Goal: Task Accomplishment & Management: Contribute content

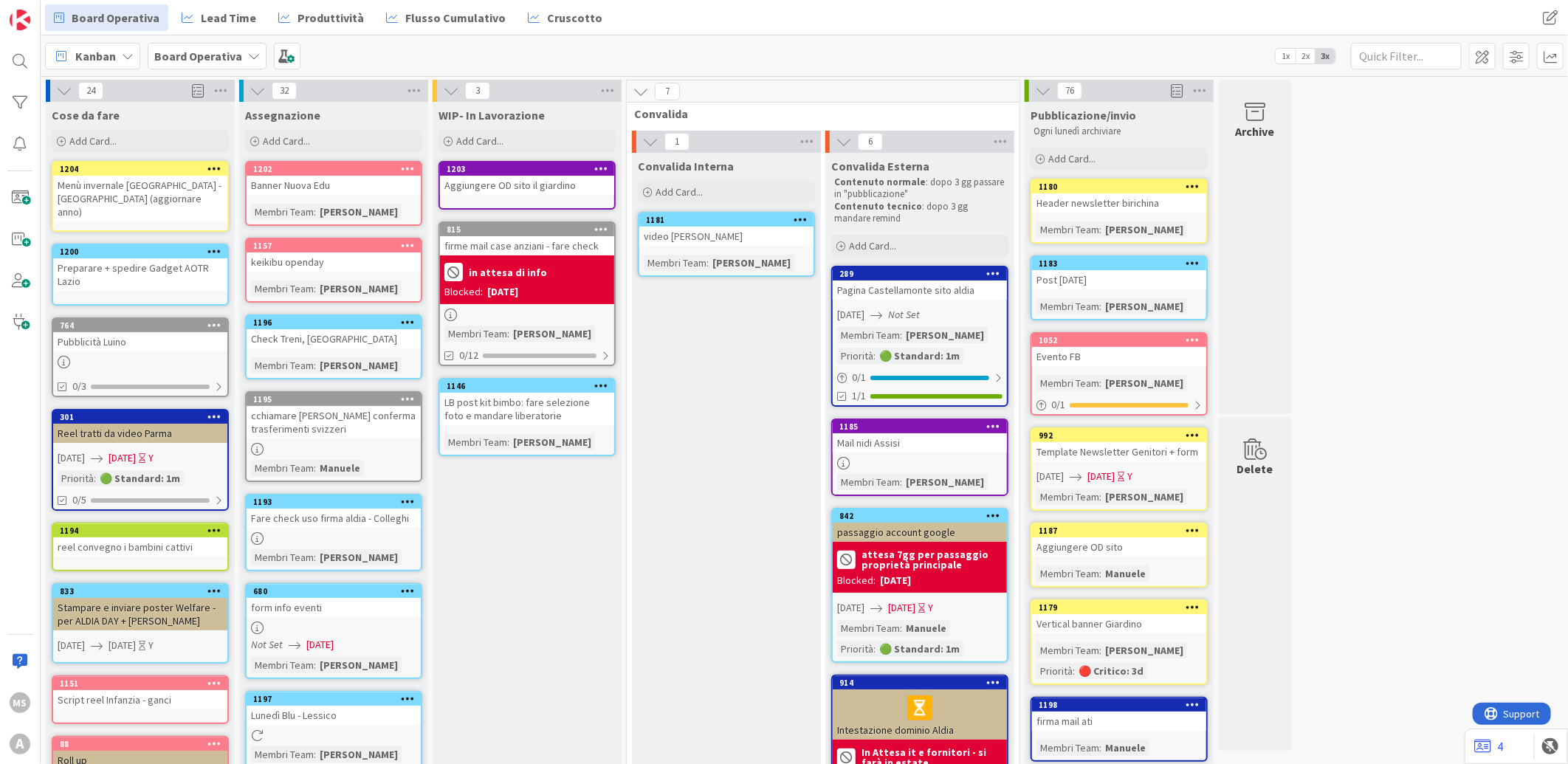
click at [504, 187] on div "Aggiungere OD sito il giardino" at bounding box center [526, 185] width 174 height 19
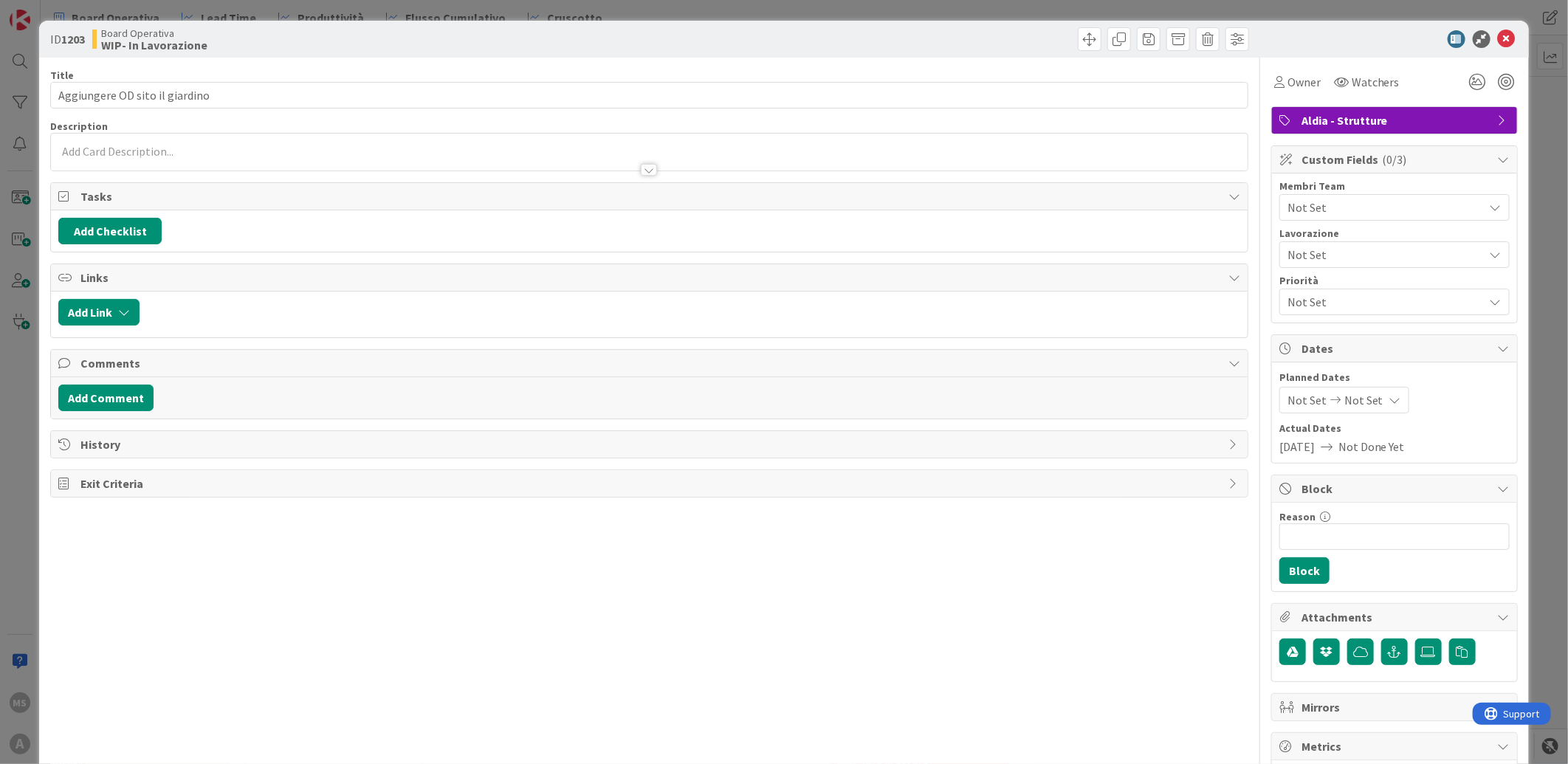
click at [1373, 222] on div "Membri Team Not Set Lavorazione Not Set Priorità Not Set" at bounding box center [1394, 247] width 230 height 134
click at [1376, 211] on span "Not Set" at bounding box center [1385, 207] width 196 height 17
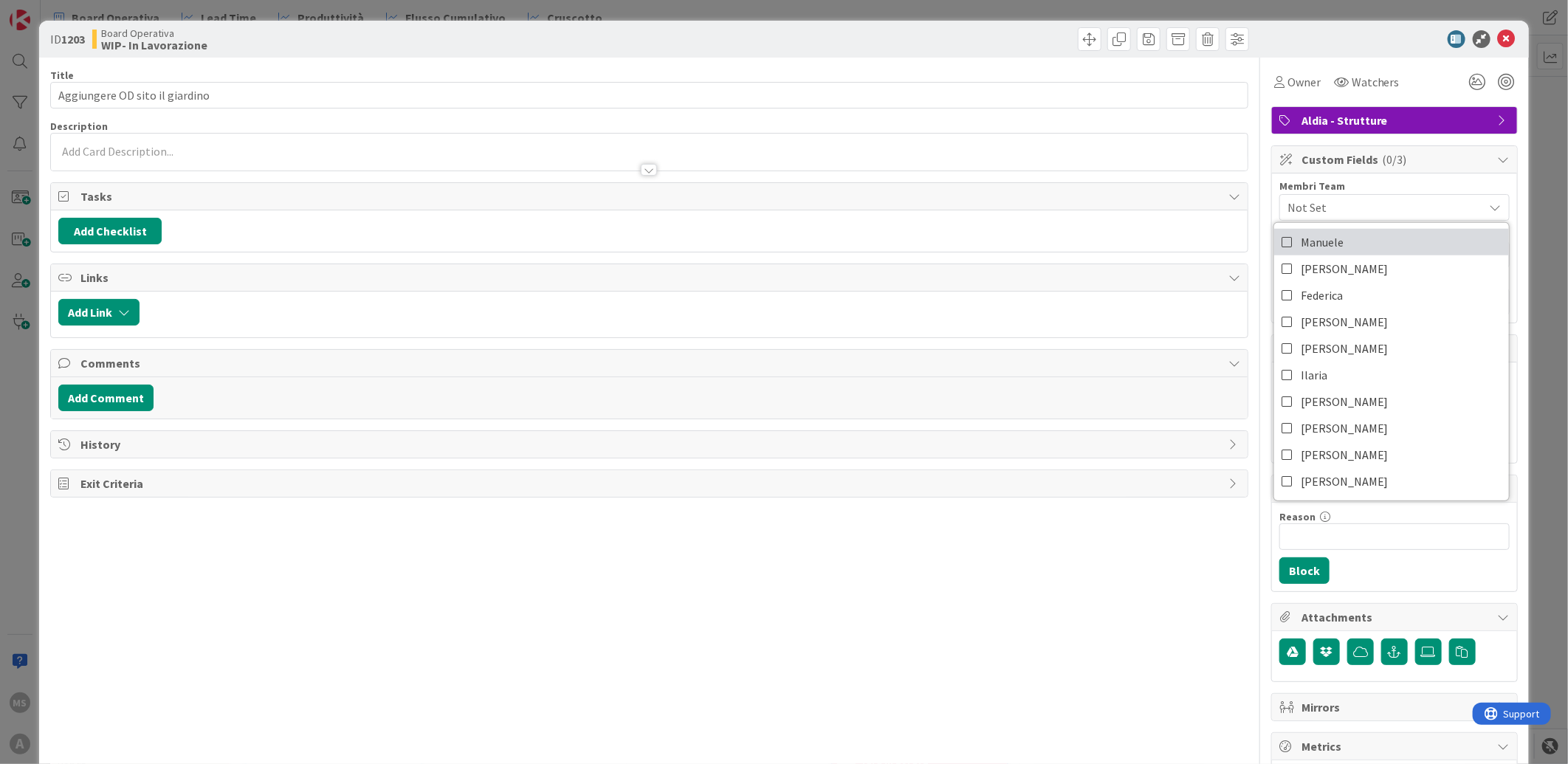
click at [1303, 243] on span "Manuele" at bounding box center [1322, 242] width 43 height 22
click at [1498, 36] on icon at bounding box center [1506, 38] width 17 height 17
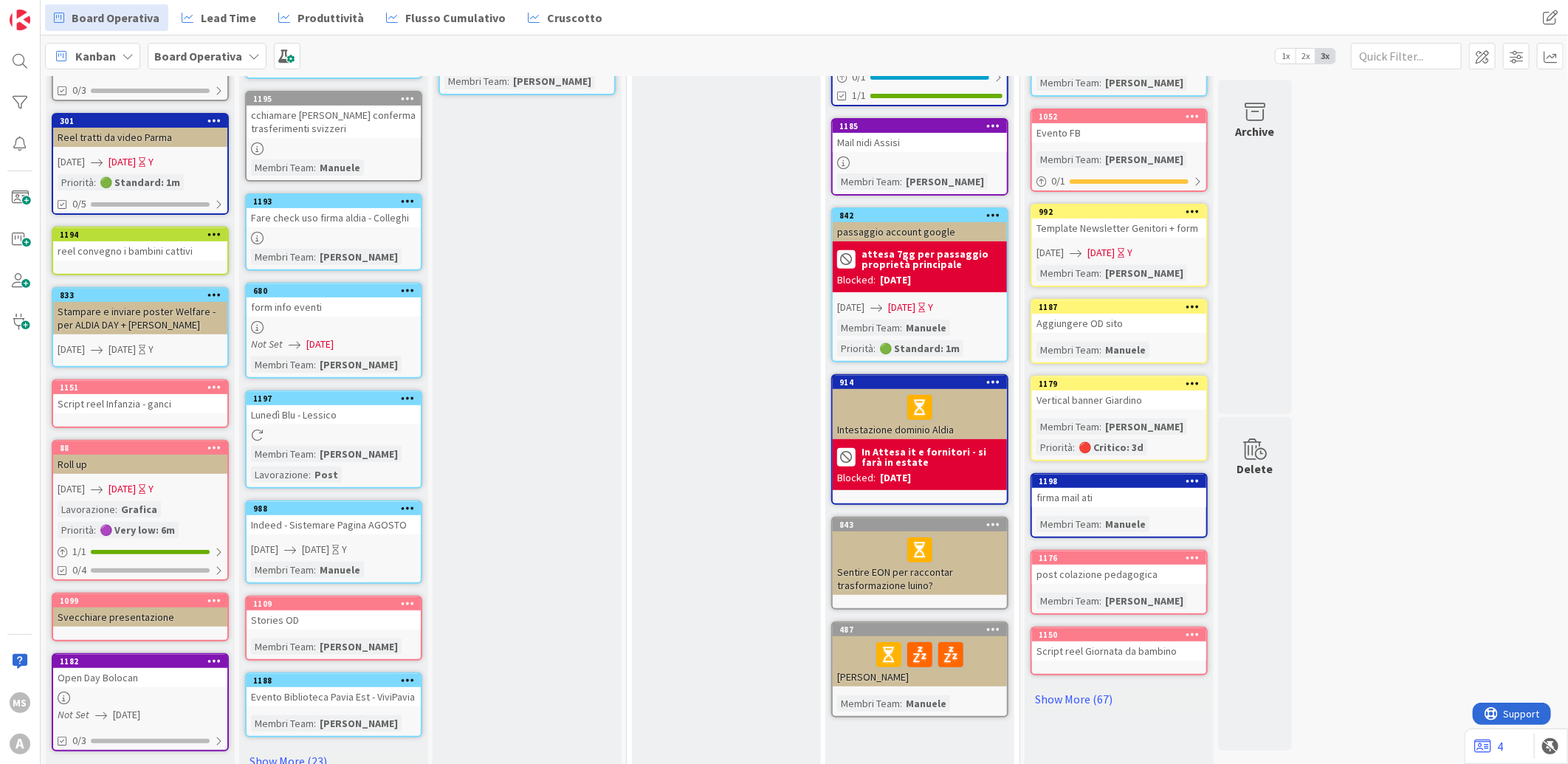
scroll to position [315, 0]
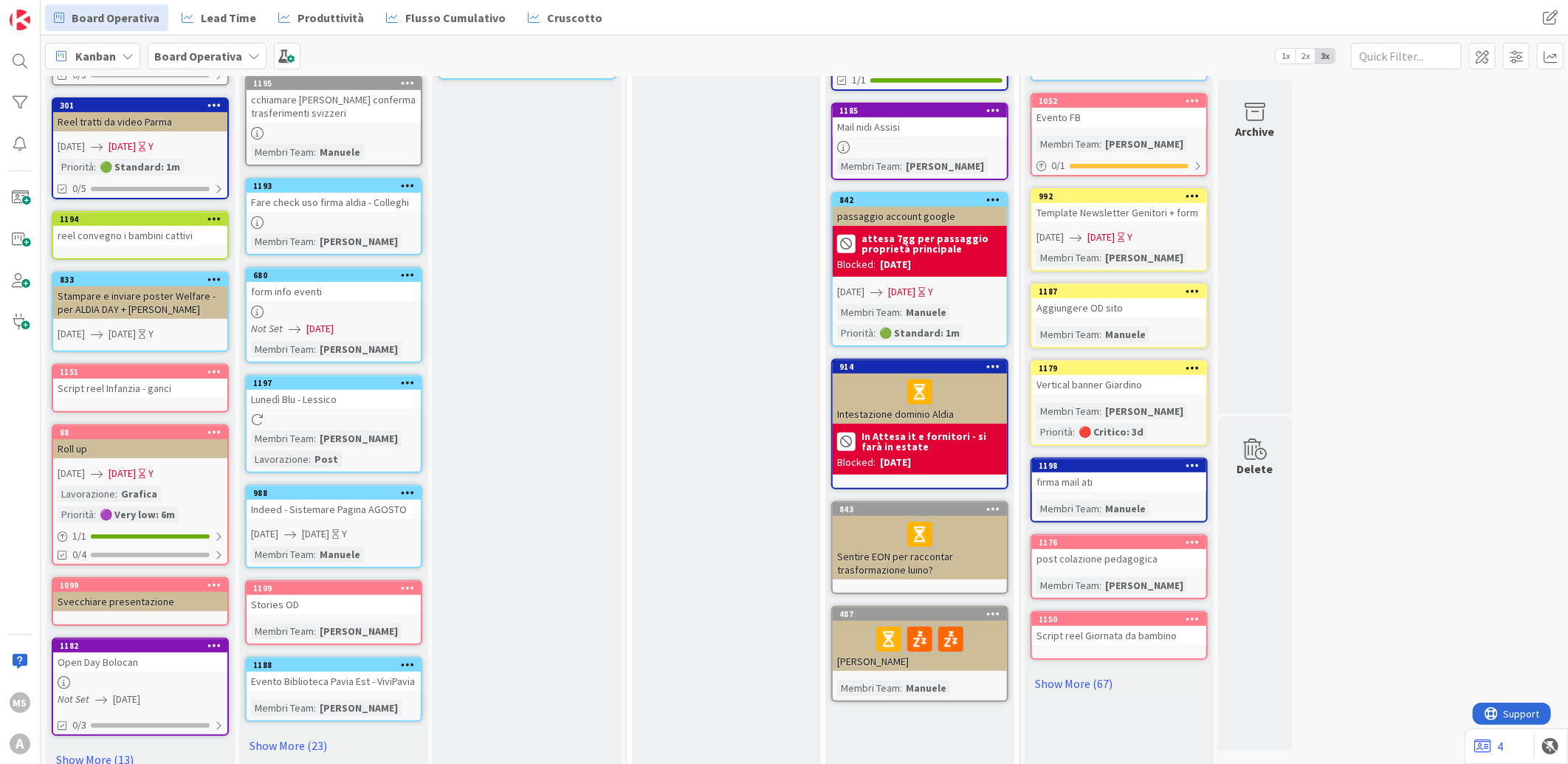
click at [303, 733] on link "Show More (23)" at bounding box center [334, 745] width 177 height 24
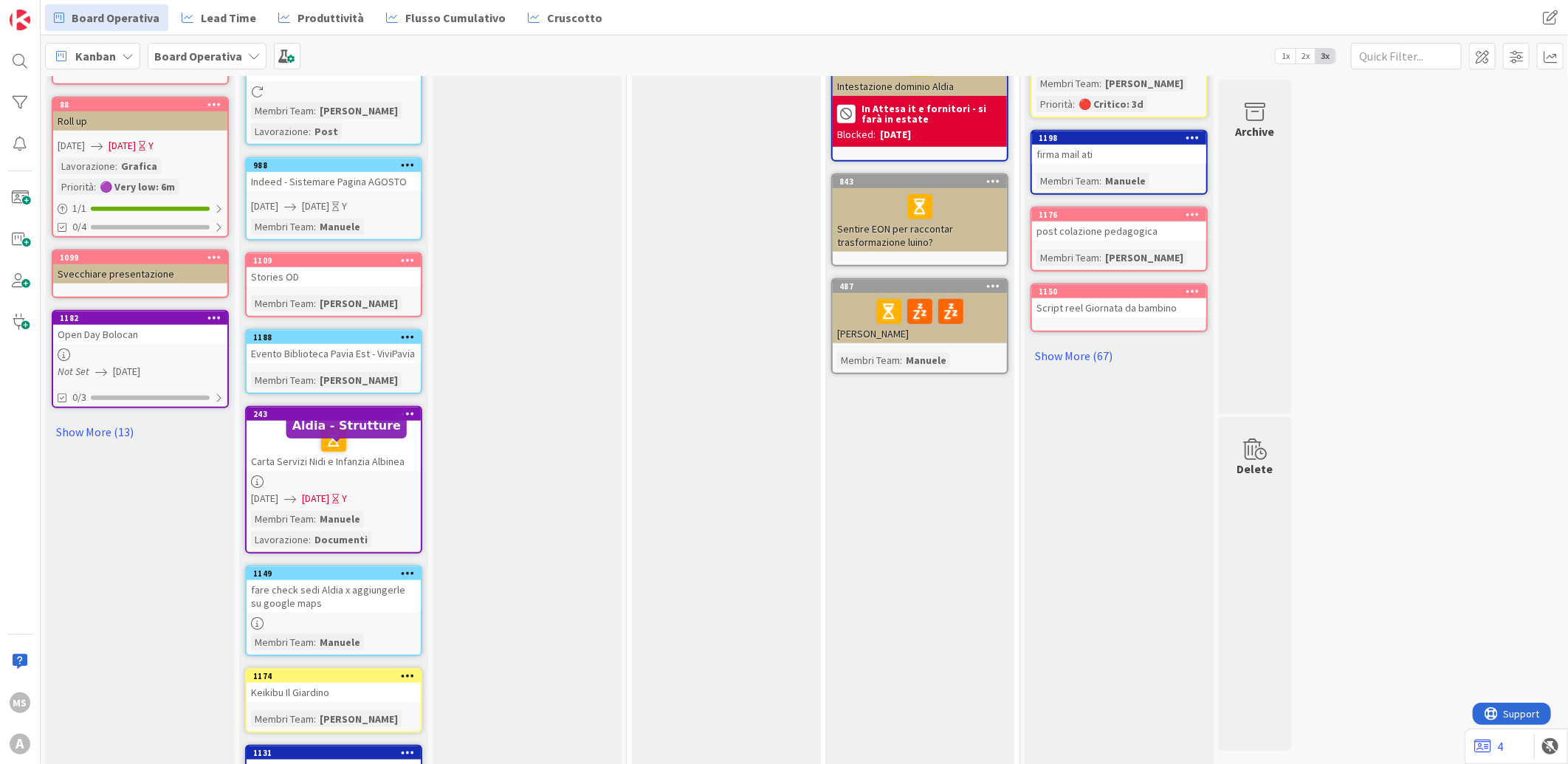
scroll to position [644, 0]
click at [363, 343] on div "Evento Biblioteca Pavia Est - ViviPavia" at bounding box center [333, 352] width 174 height 19
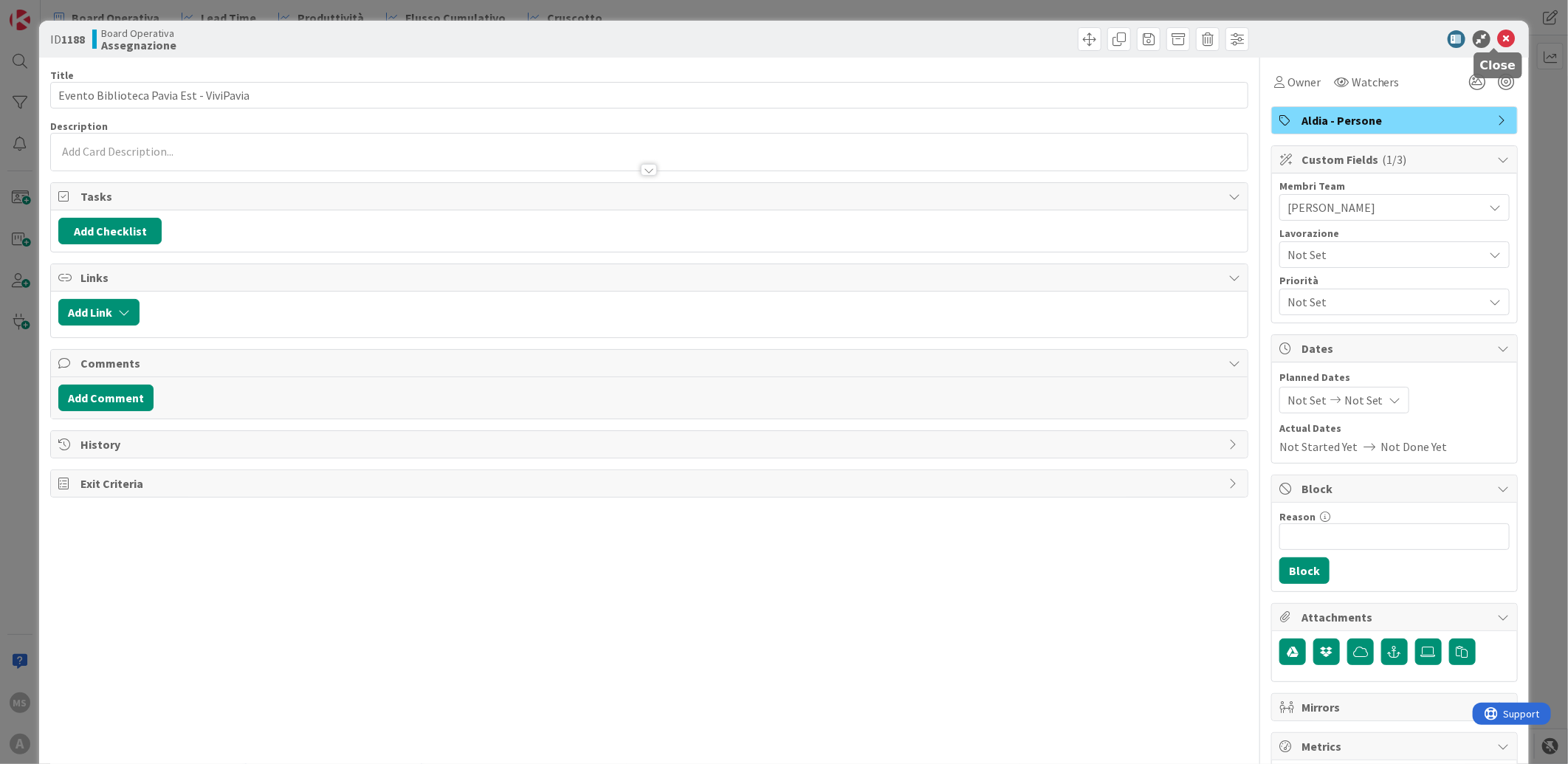
click at [1498, 41] on icon at bounding box center [1506, 38] width 17 height 17
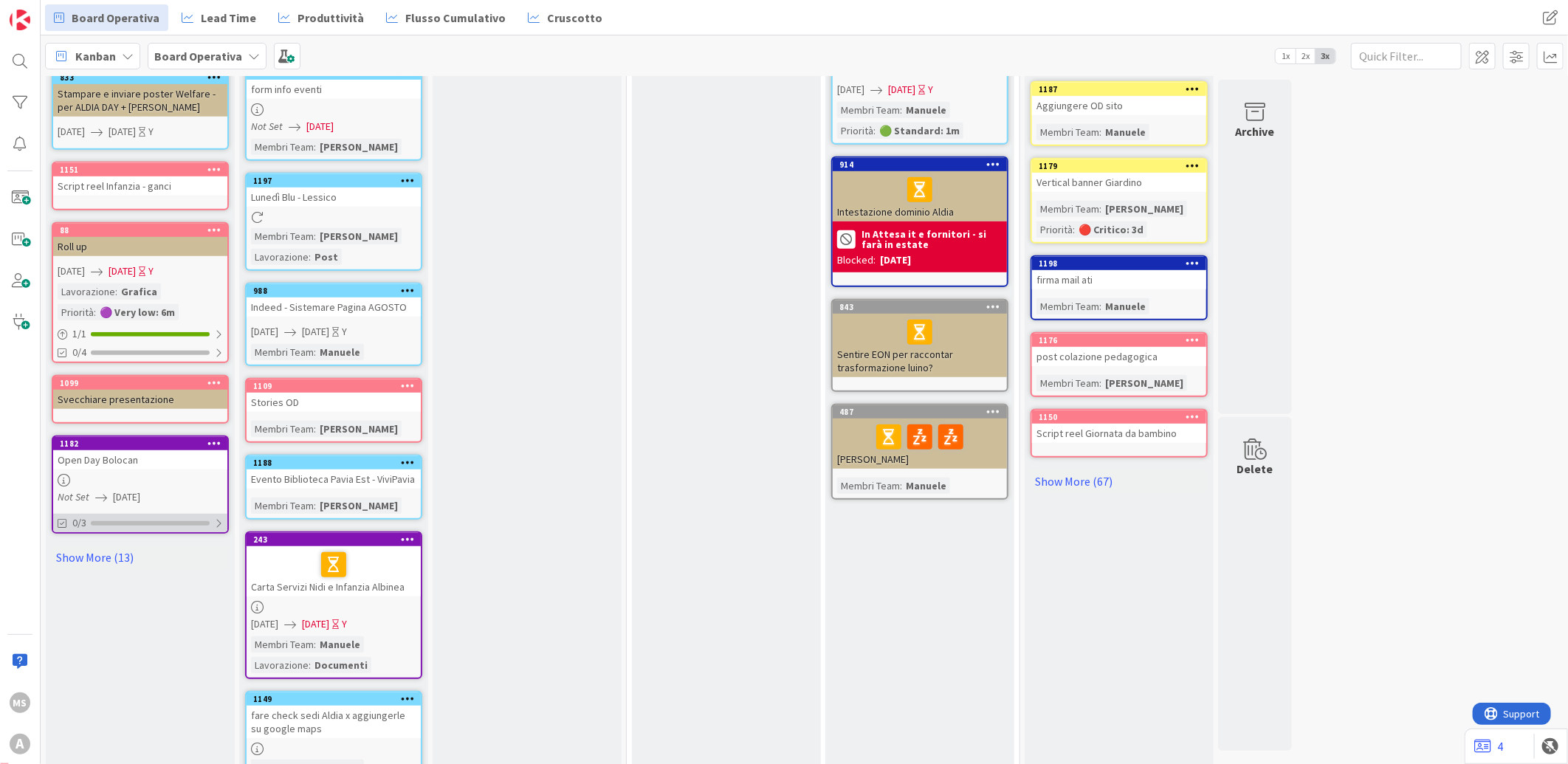
scroll to position [573, 0]
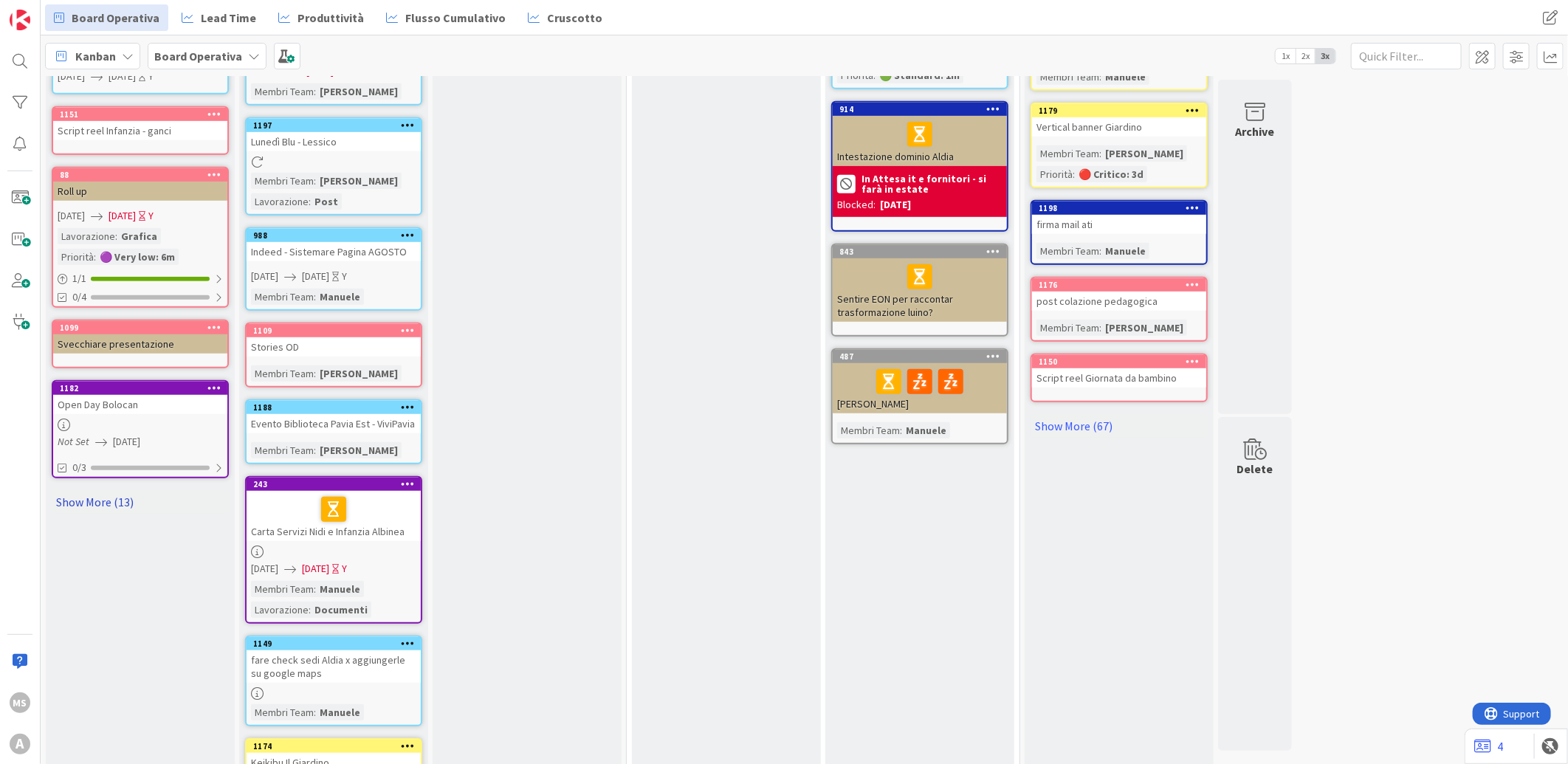
click at [113, 490] on link "Show More (13)" at bounding box center [140, 501] width 177 height 24
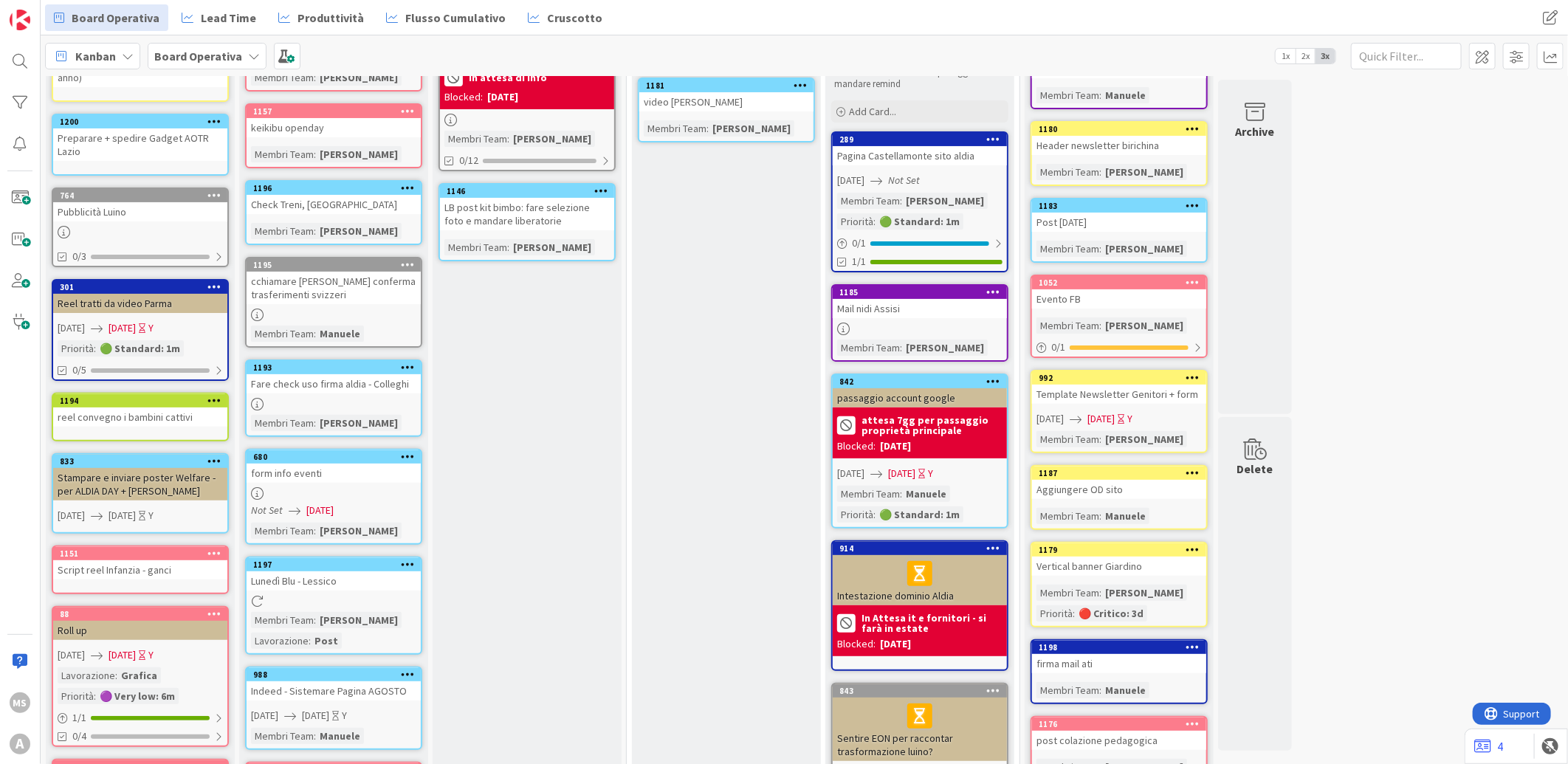
scroll to position [0, 0]
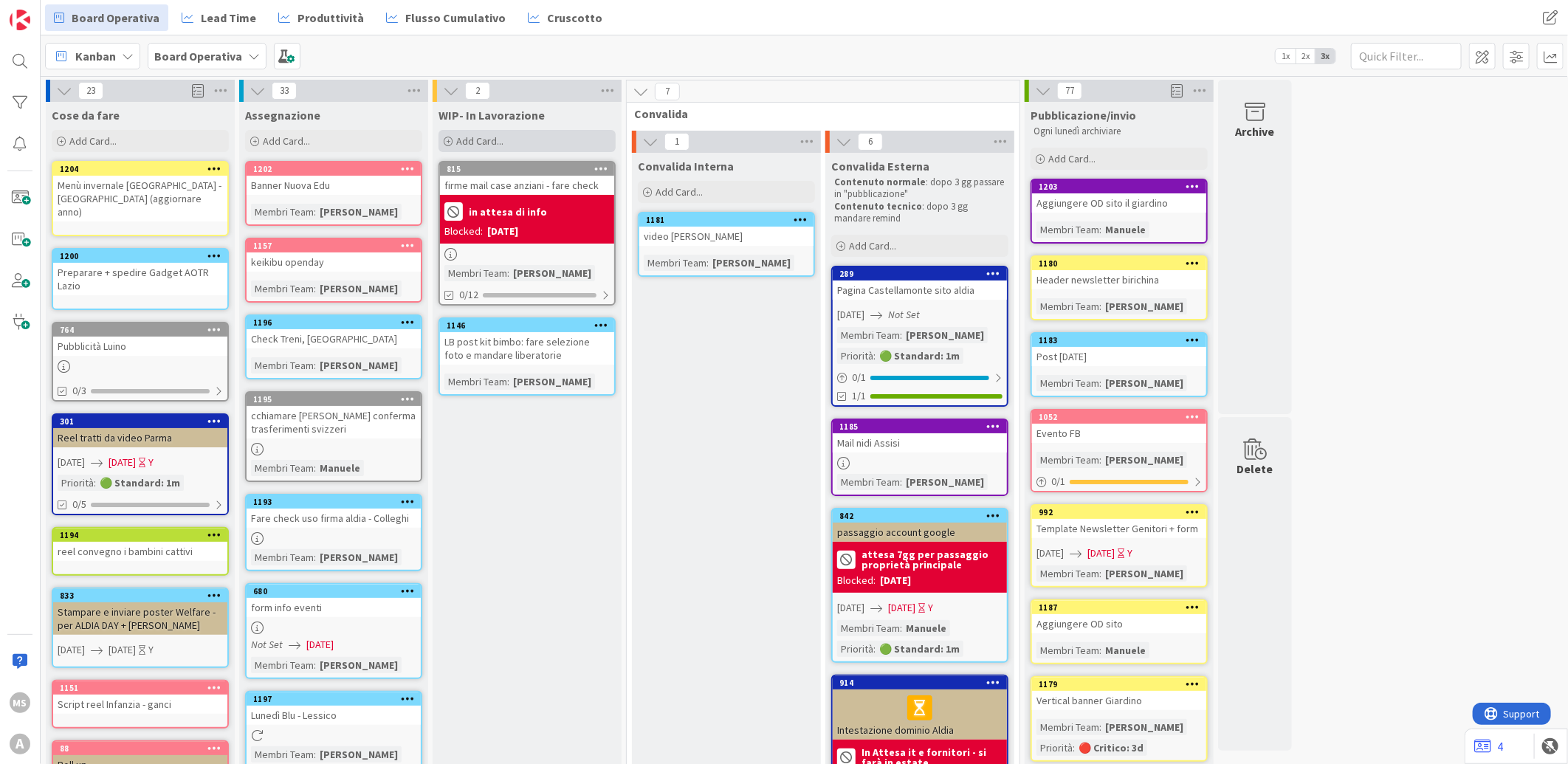
click at [559, 136] on div "Add Card..." at bounding box center [527, 140] width 177 height 22
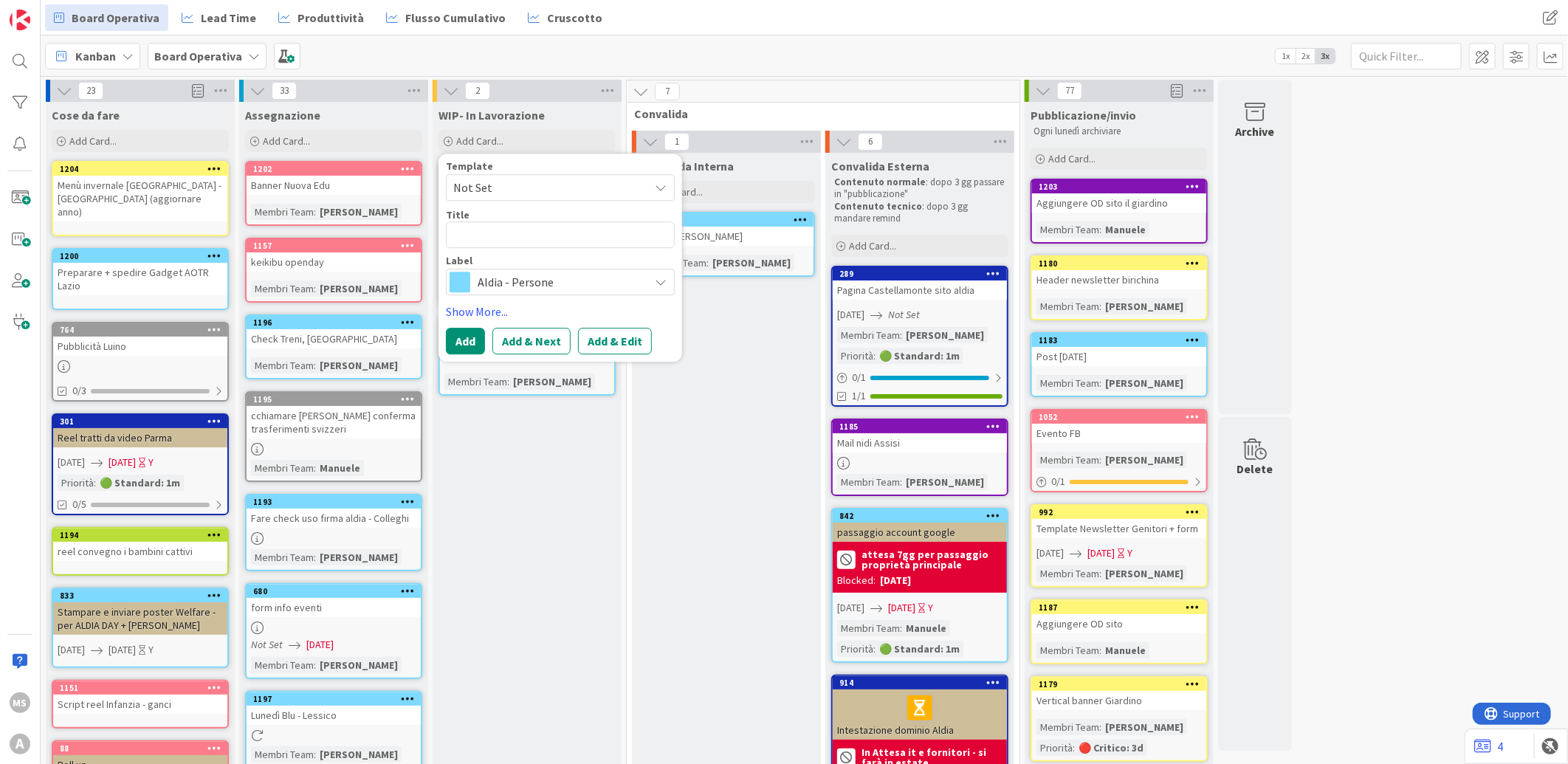
click at [513, 242] on textarea at bounding box center [560, 234] width 229 height 26
type textarea "x"
type textarea "f"
type textarea "x"
type textarea "fo"
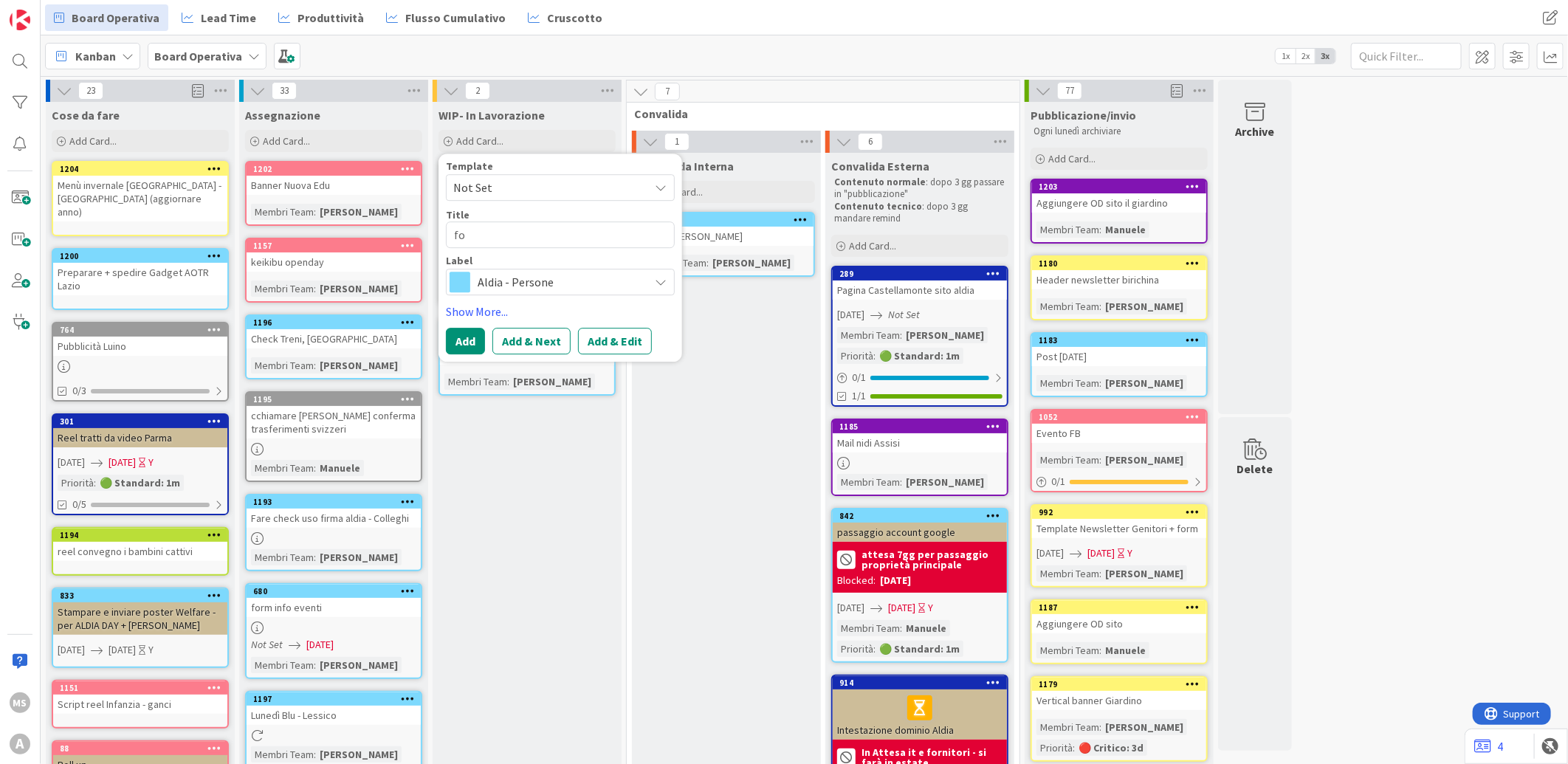
type textarea "x"
type textarea "fot"
type textarea "x"
type textarea "foto"
type textarea "x"
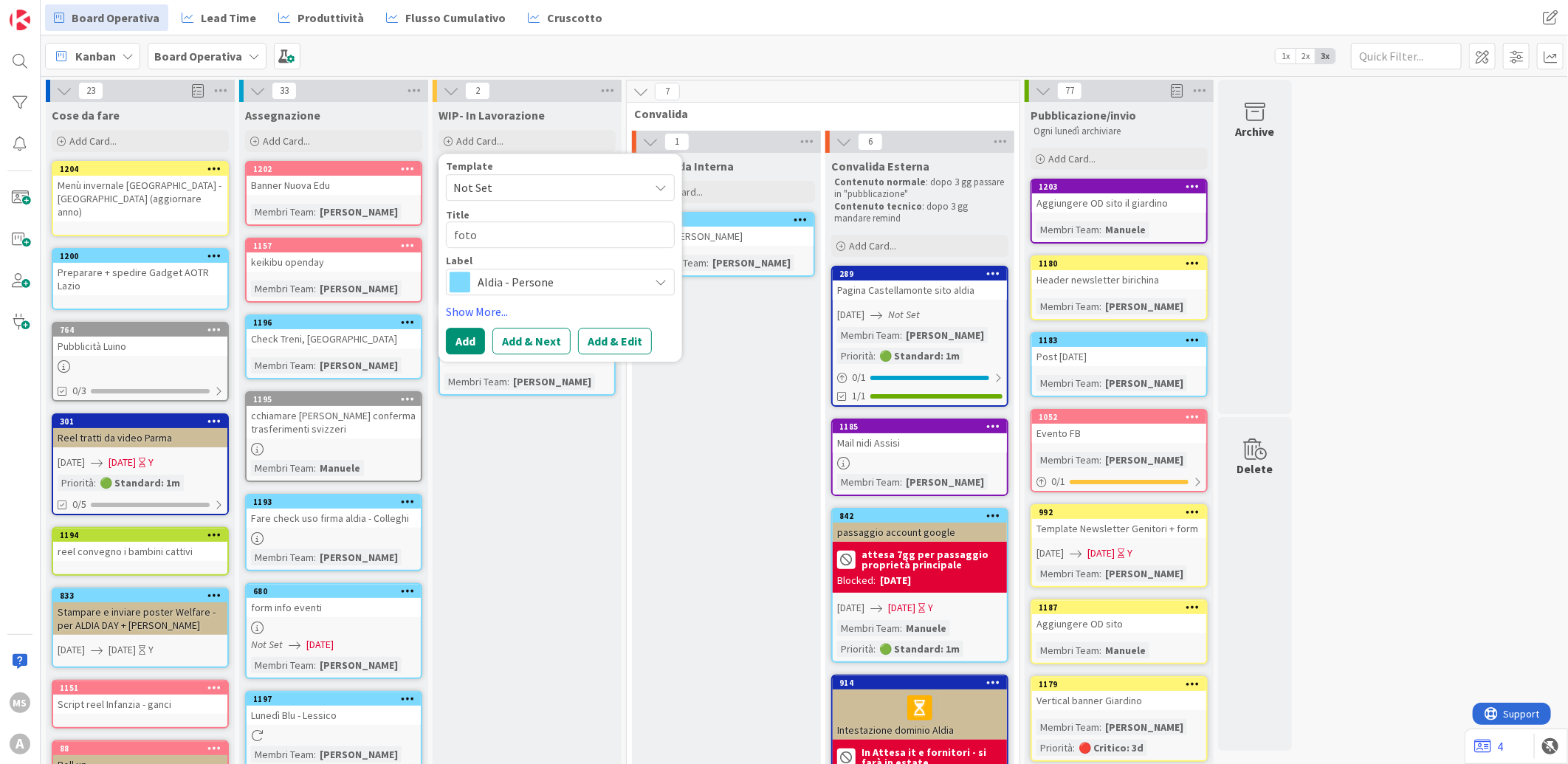
type textarea "foto"
type textarea "x"
type textarea "foto a"
type textarea "x"
type textarea "foto ao"
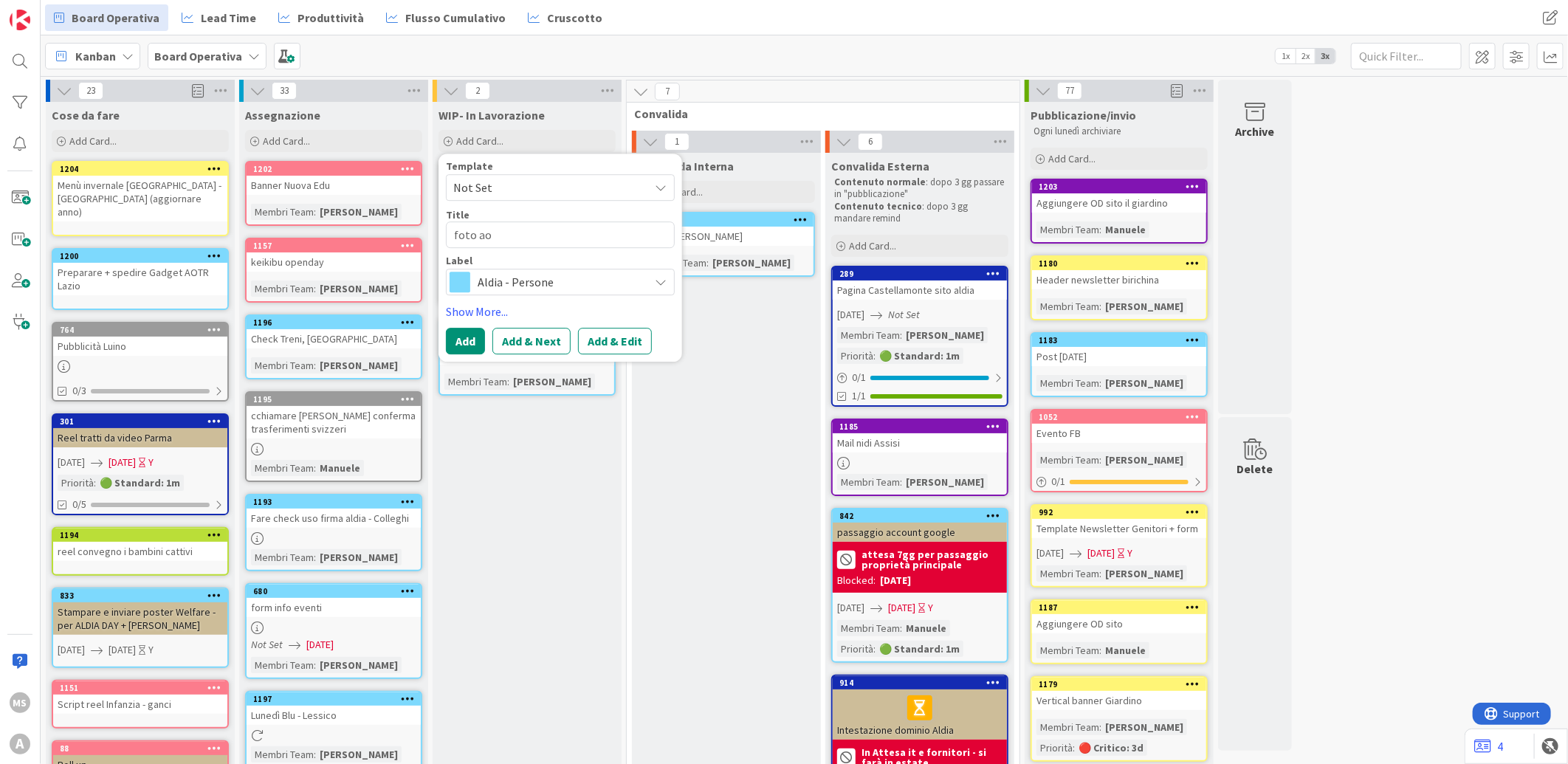
type textarea "x"
type textarea "foto aor"
type textarea "x"
type textarea "foto ao"
type textarea "x"
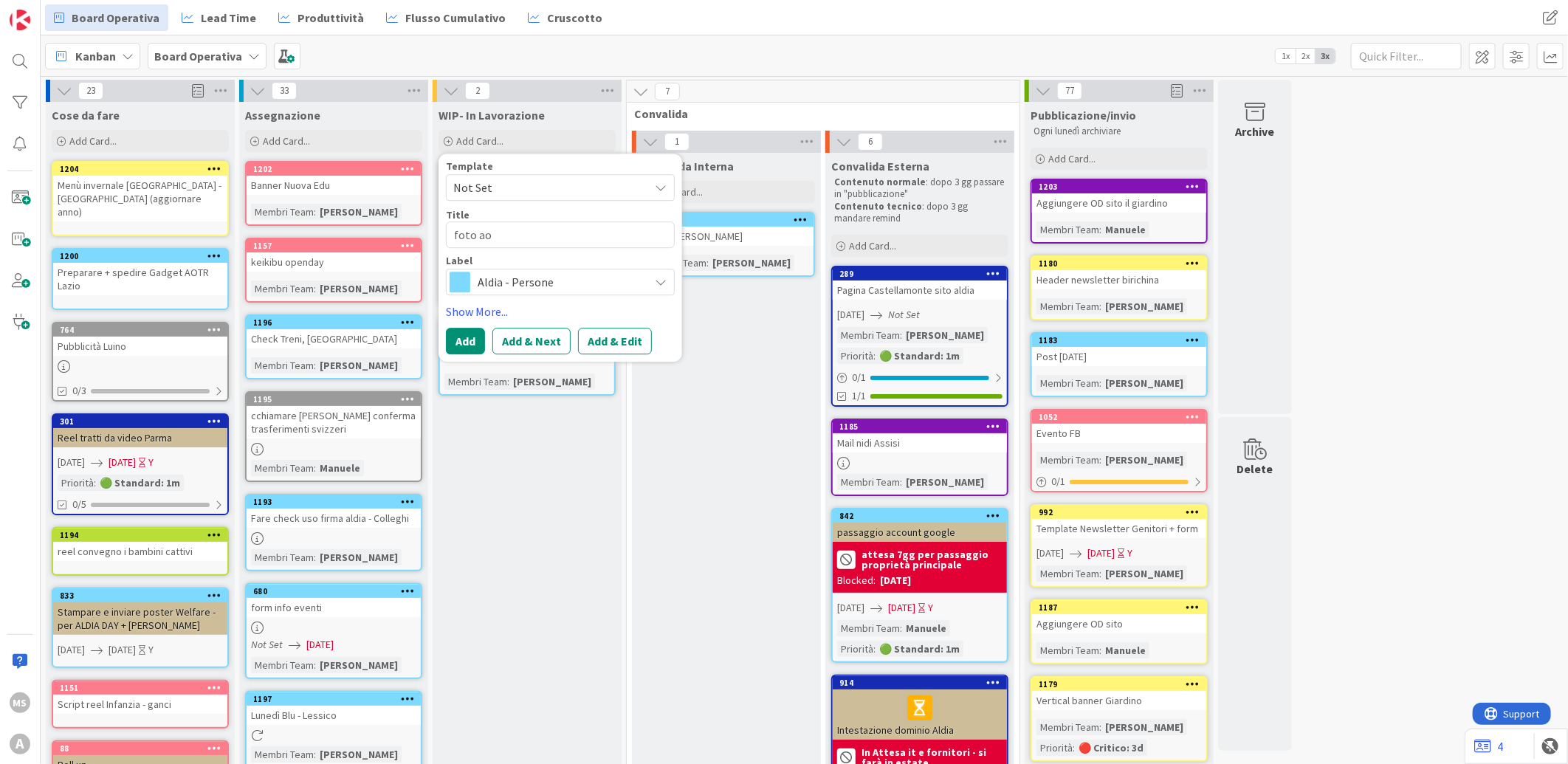
type textarea "foto a"
type textarea "x"
type textarea "foto"
type textarea "x"
type textarea "foto"
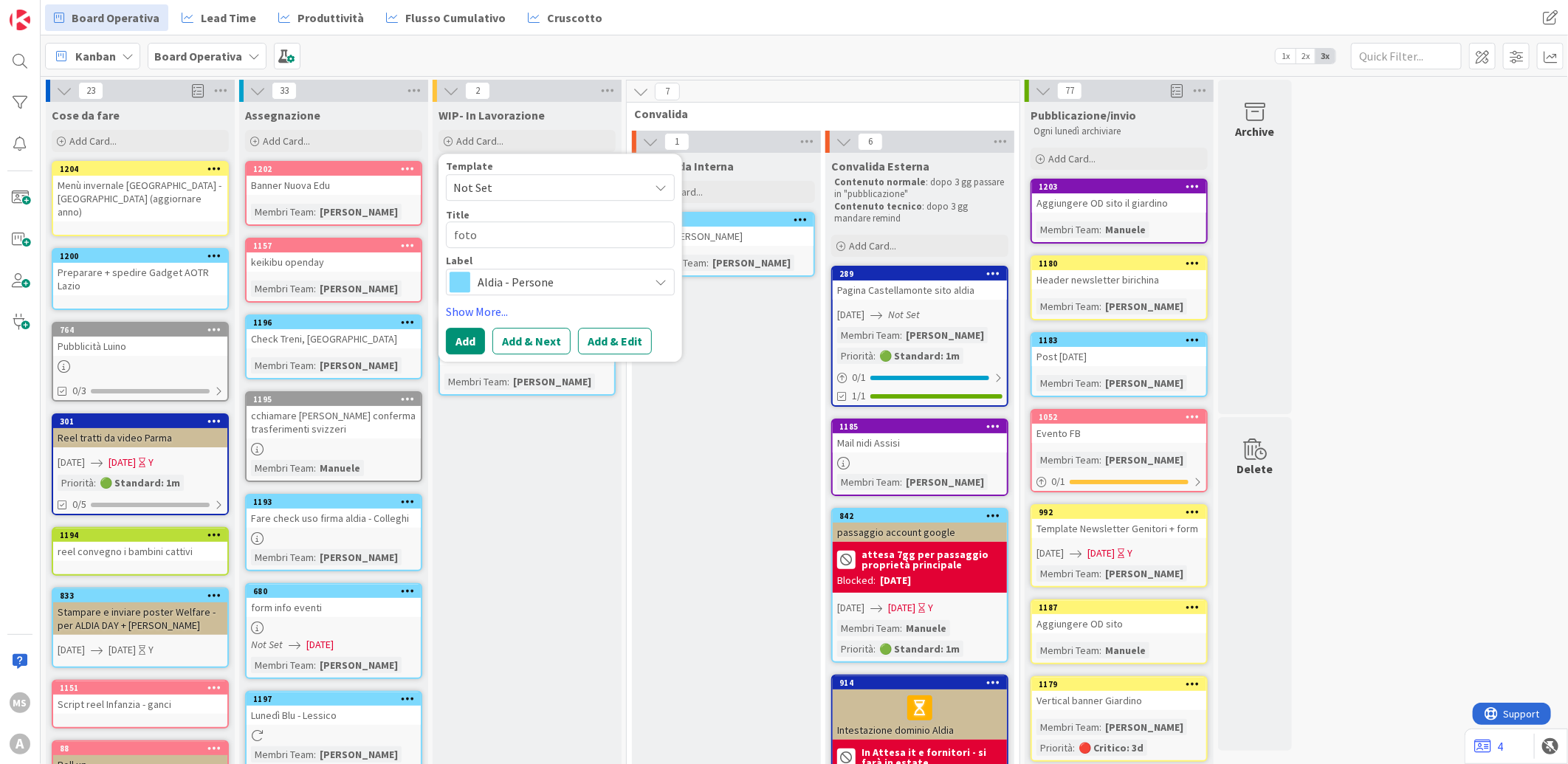
type textarea "x"
type textarea "fot"
type textarea "x"
type textarea "fo"
type textarea "x"
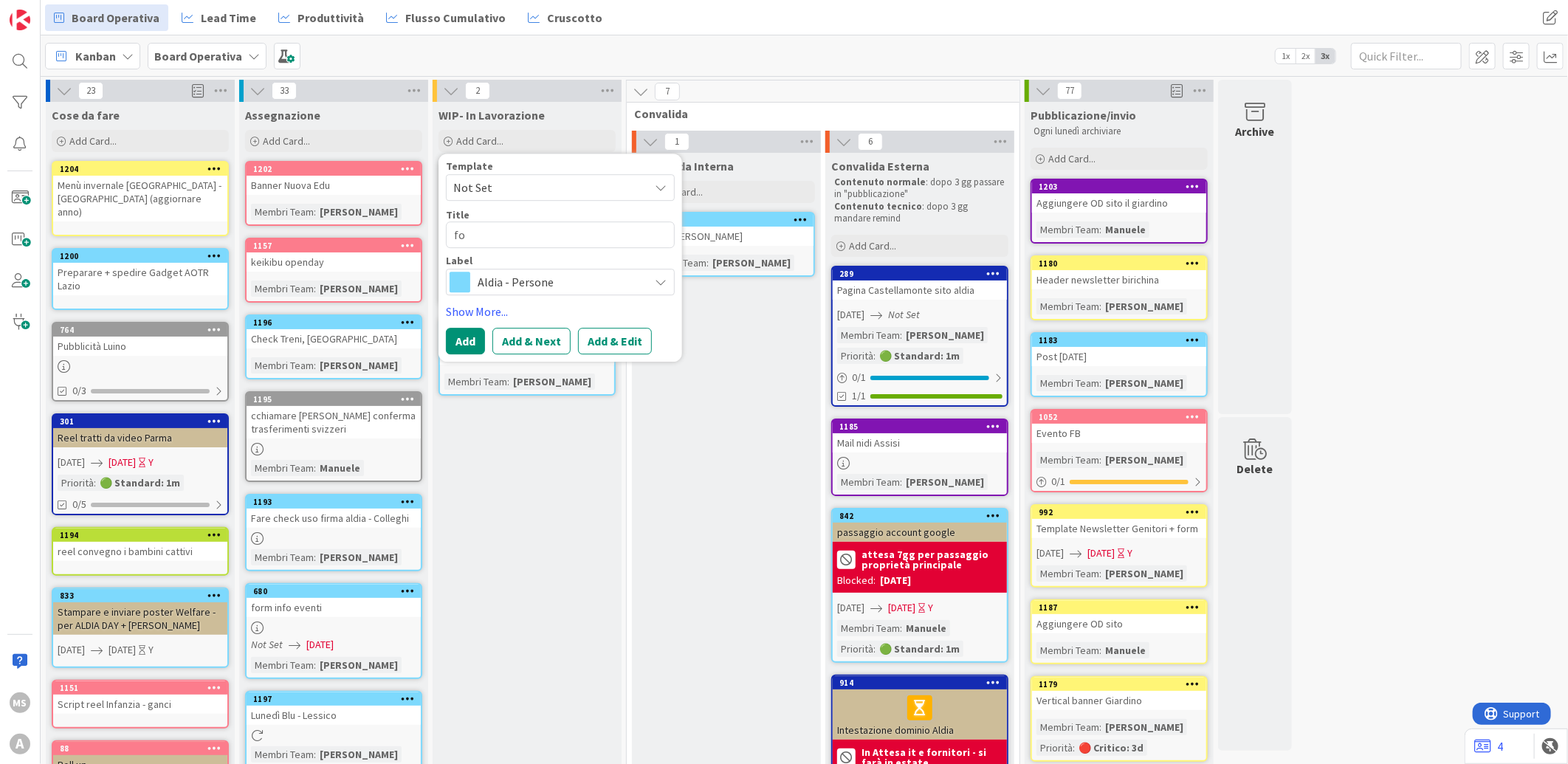
type textarea "f"
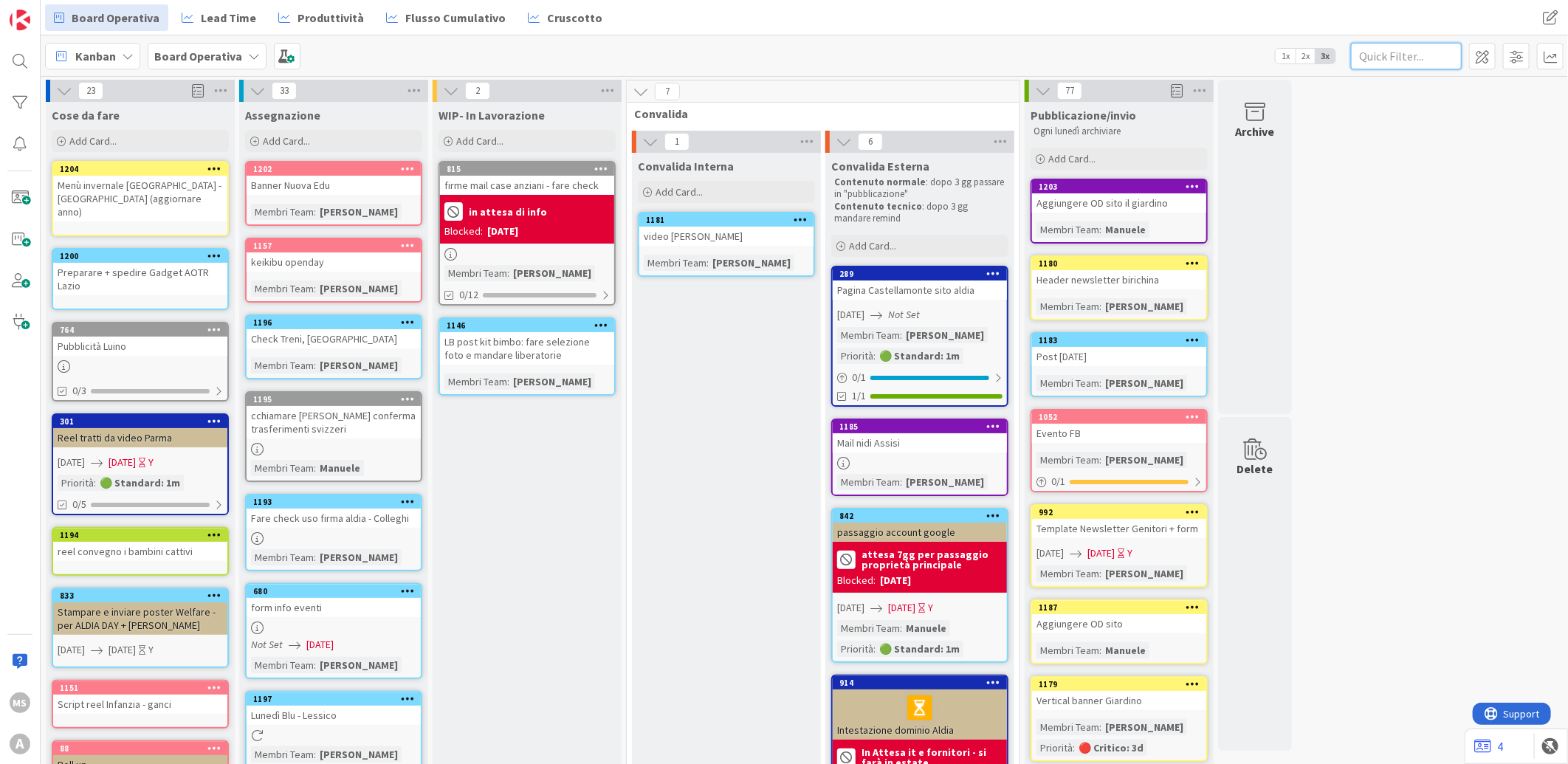
click at [1387, 54] on input "text" at bounding box center [1406, 56] width 110 height 26
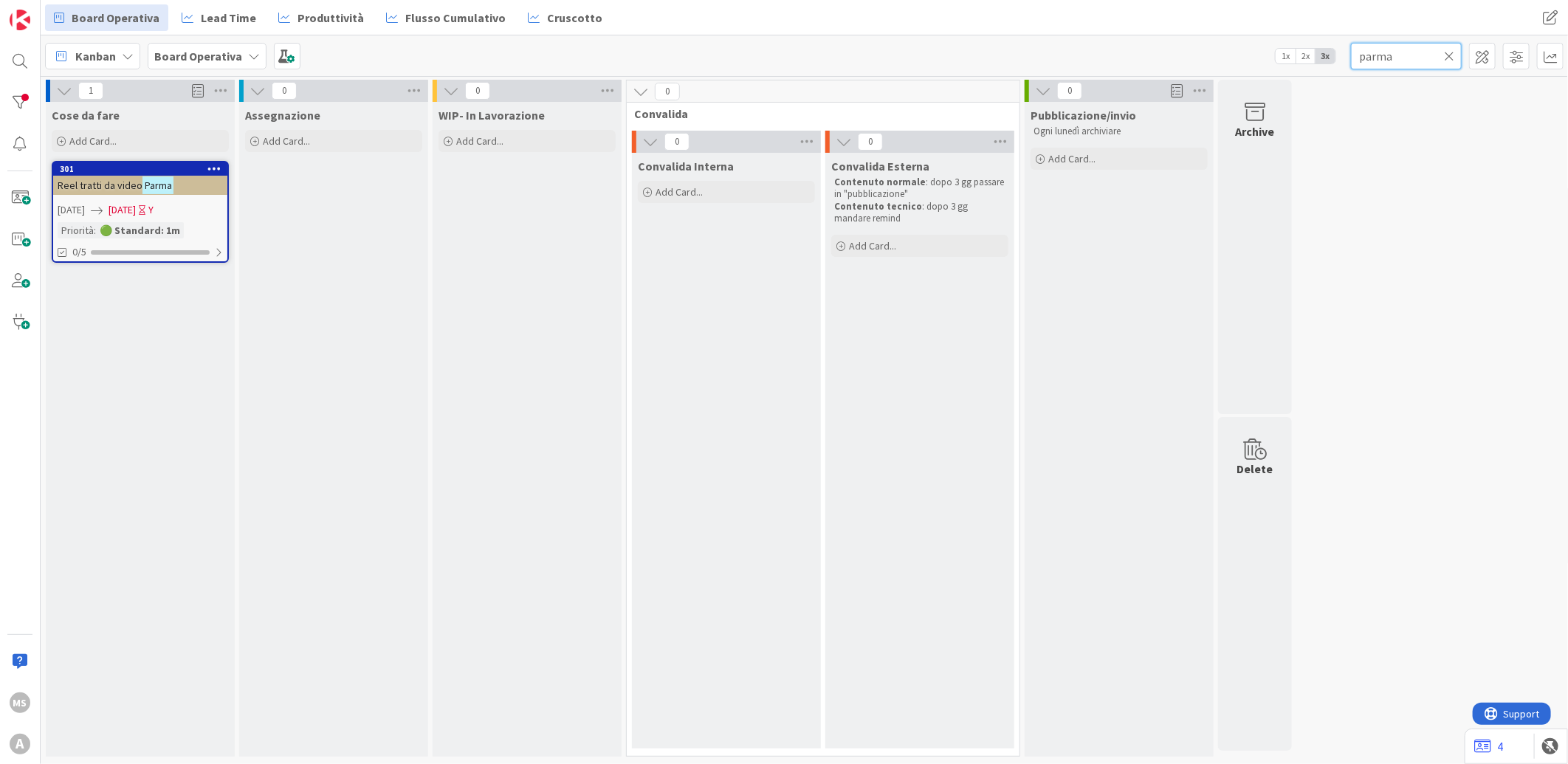
drag, startPoint x: 1387, startPoint y: 54, endPoint x: 1283, endPoint y: 55, distance: 104.0
click at [1283, 55] on div "Kanban Board Operativa 1x 2x 3x parma" at bounding box center [805, 56] width 1527 height 41
type input "a"
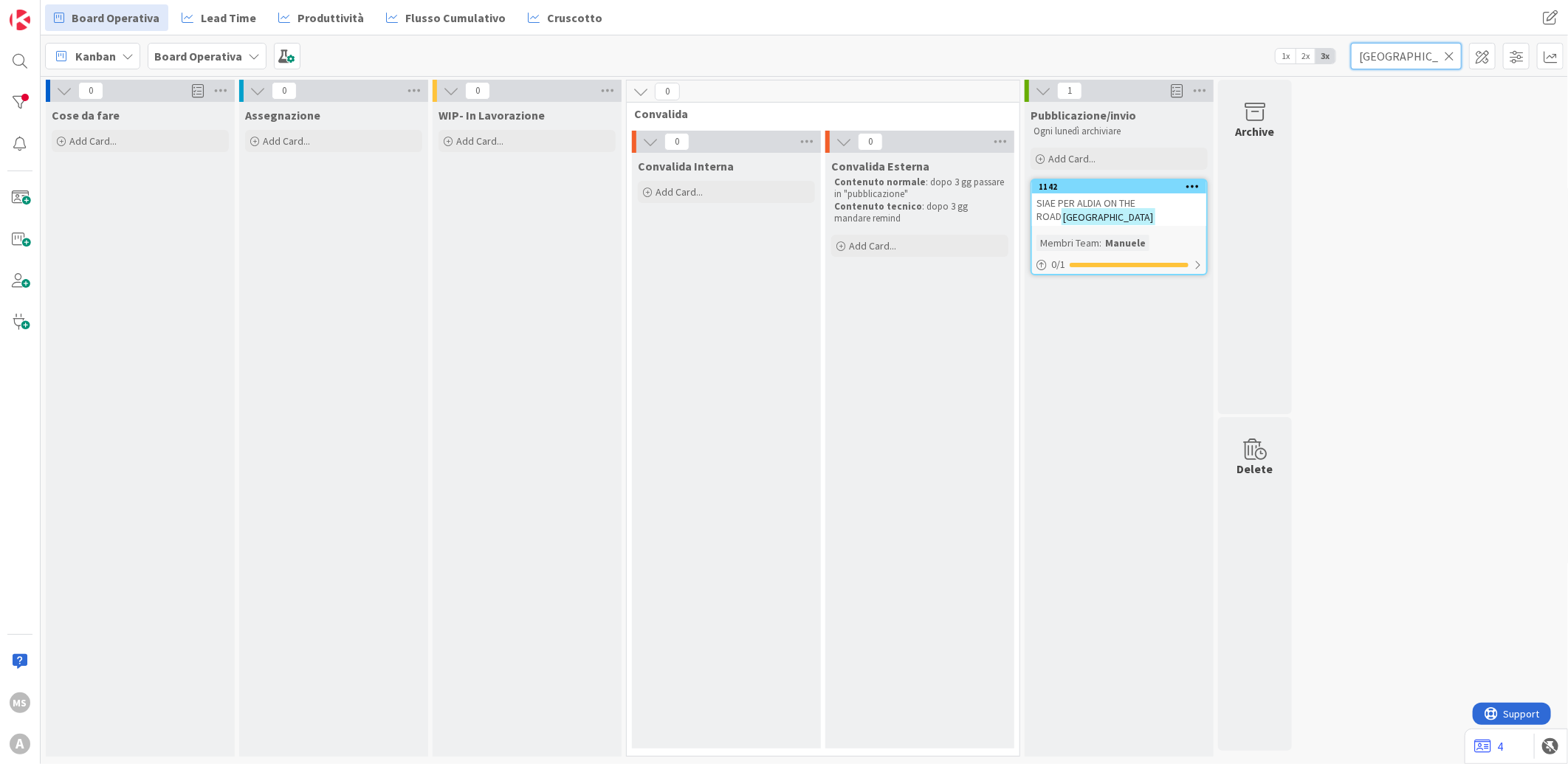
drag, startPoint x: 1407, startPoint y: 57, endPoint x: 1290, endPoint y: 63, distance: 117.2
click at [1290, 63] on div "Kanban Board Operativa 1x 2x 3x bologna" at bounding box center [805, 56] width 1527 height 41
type input "aotr"
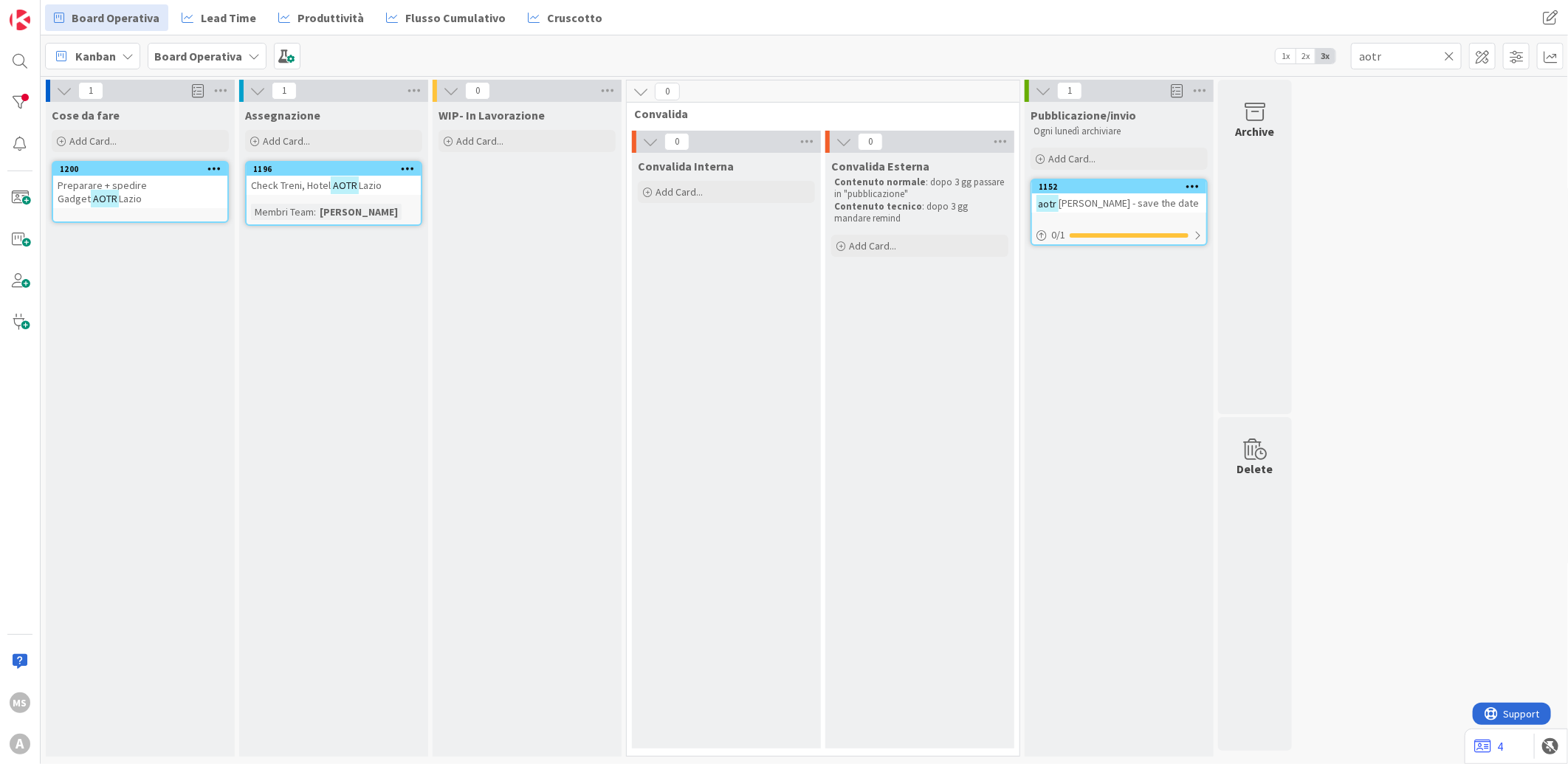
drag, startPoint x: 853, startPoint y: 93, endPoint x: 1168, endPoint y: 50, distance: 317.9
click at [858, 91] on div "0" at bounding box center [823, 91] width 393 height 22
click at [1500, 116] on div "1 Cose da fare Add Card... 1200 Preparare + spedire Gadget AOTR Lazio 1 Assegna…" at bounding box center [805, 421] width 1521 height 684
click at [1452, 53] on icon at bounding box center [1449, 56] width 10 height 14
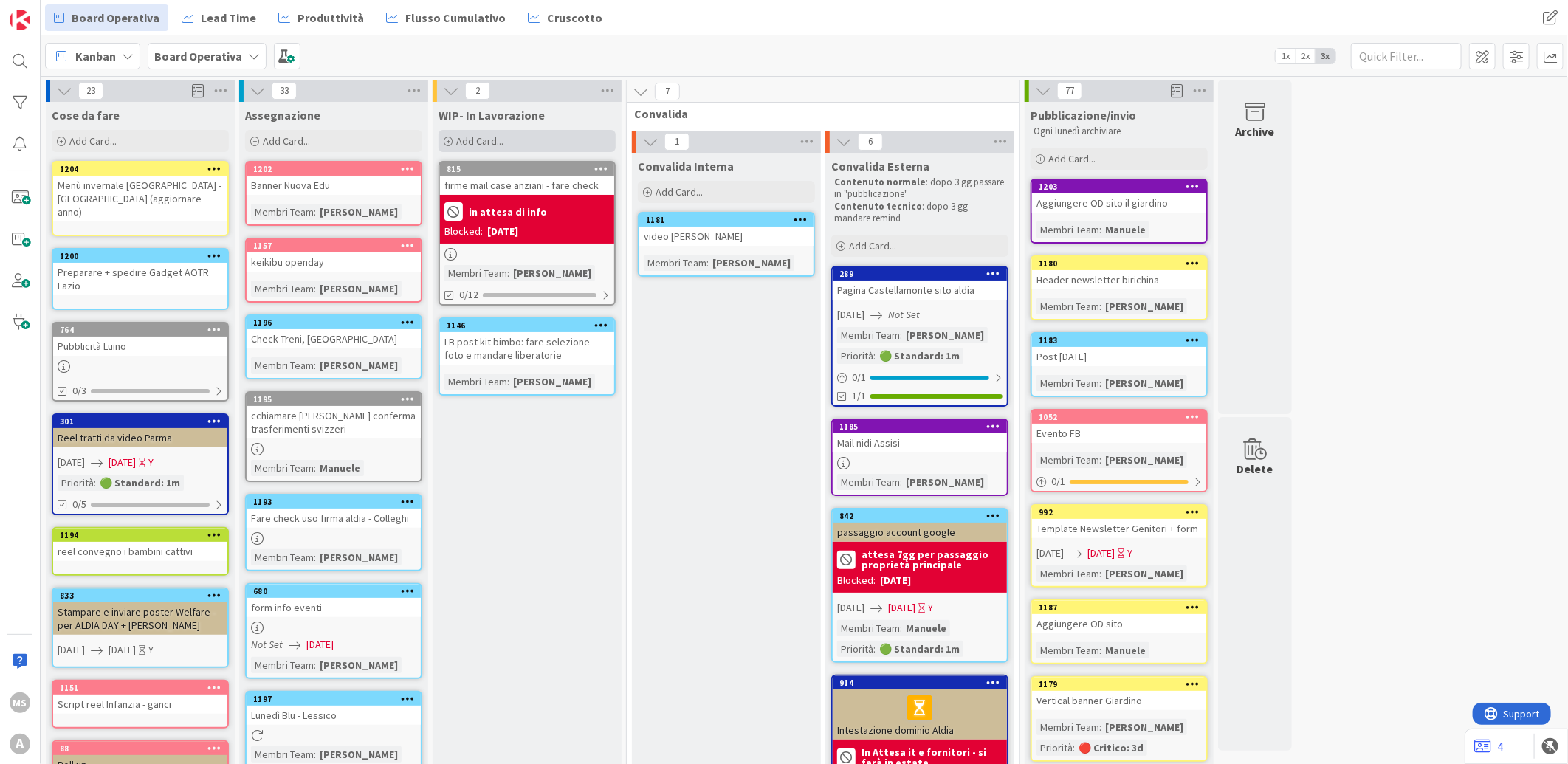
click at [446, 142] on icon at bounding box center [448, 142] width 9 height 9
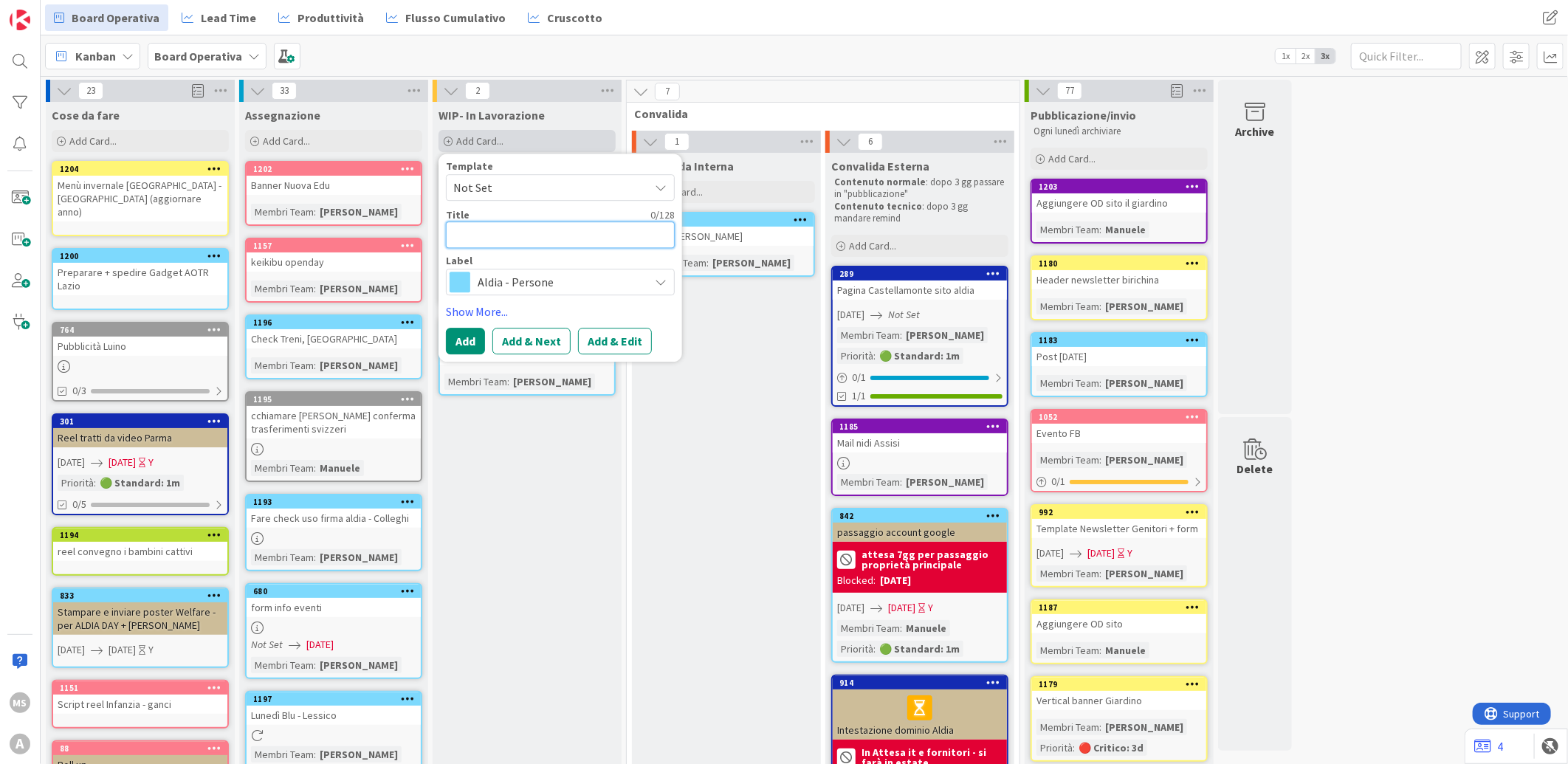
type textarea "x"
type textarea "F"
type textarea "x"
type textarea "Fo"
type textarea "x"
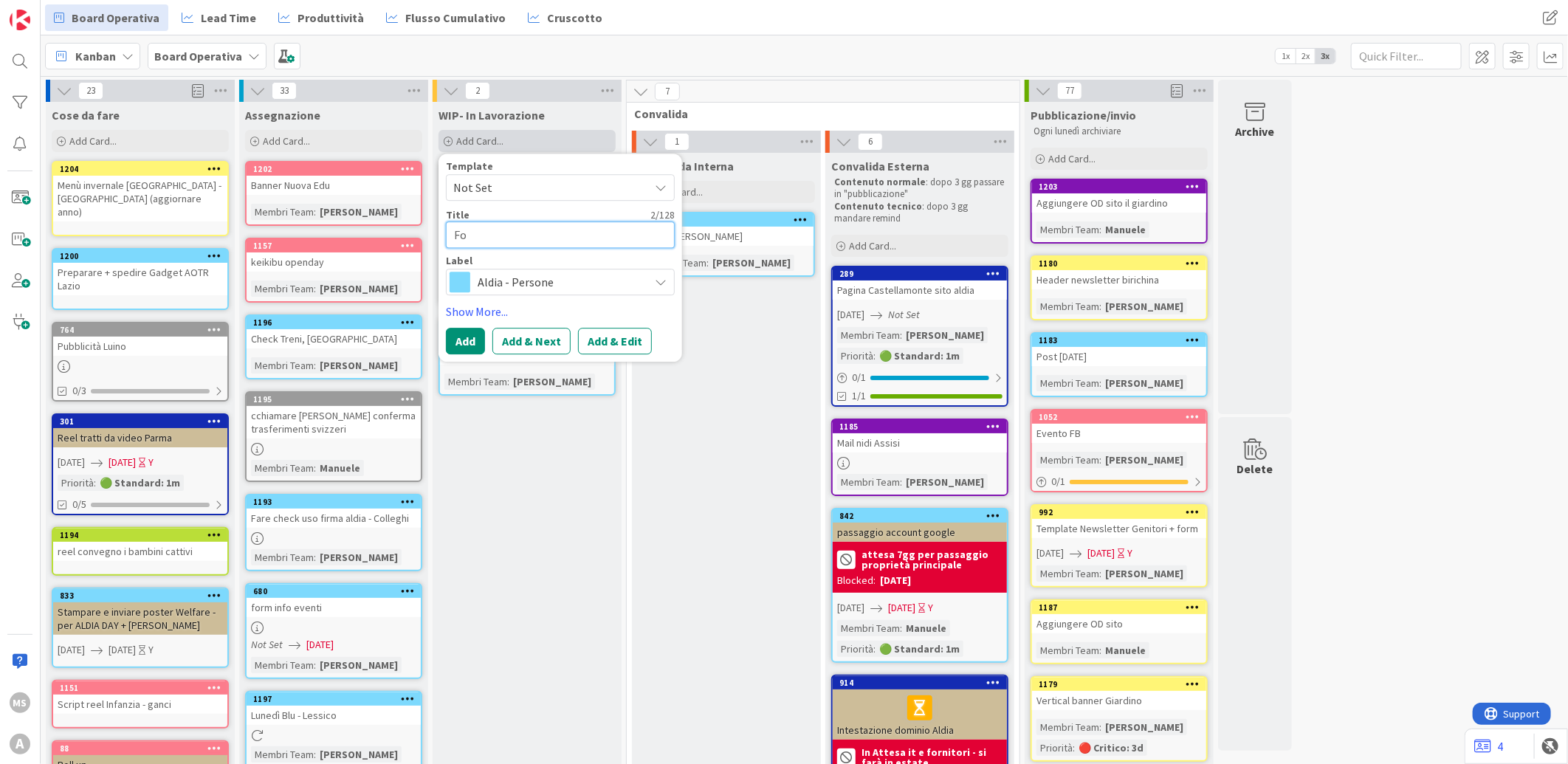
type textarea "Fot"
type textarea "x"
type textarea "Foto"
type textarea "x"
type textarea "Foto"
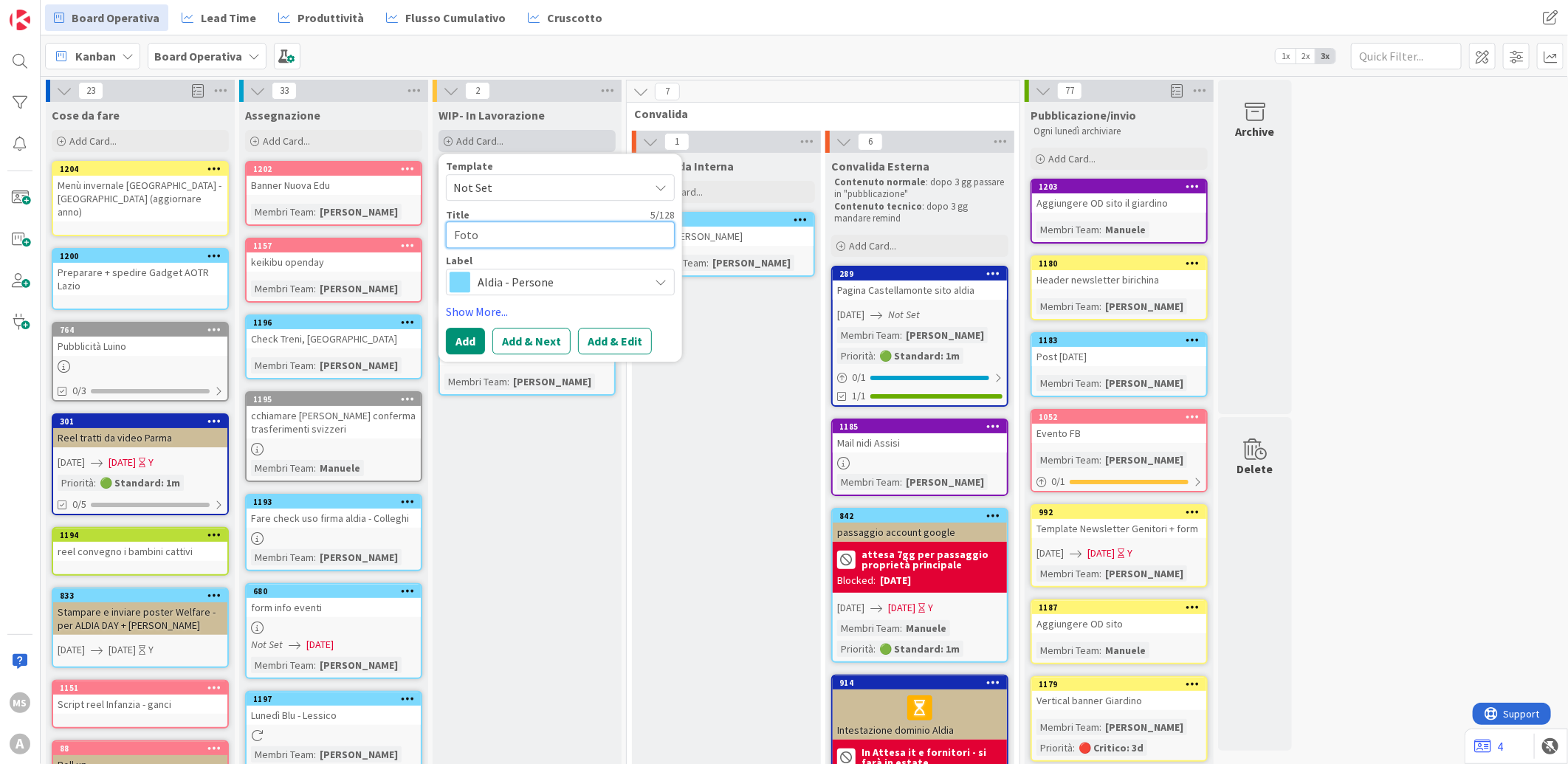
type textarea "x"
type textarea "Foto A"
type textarea "x"
type textarea "Foto AO"
type textarea "x"
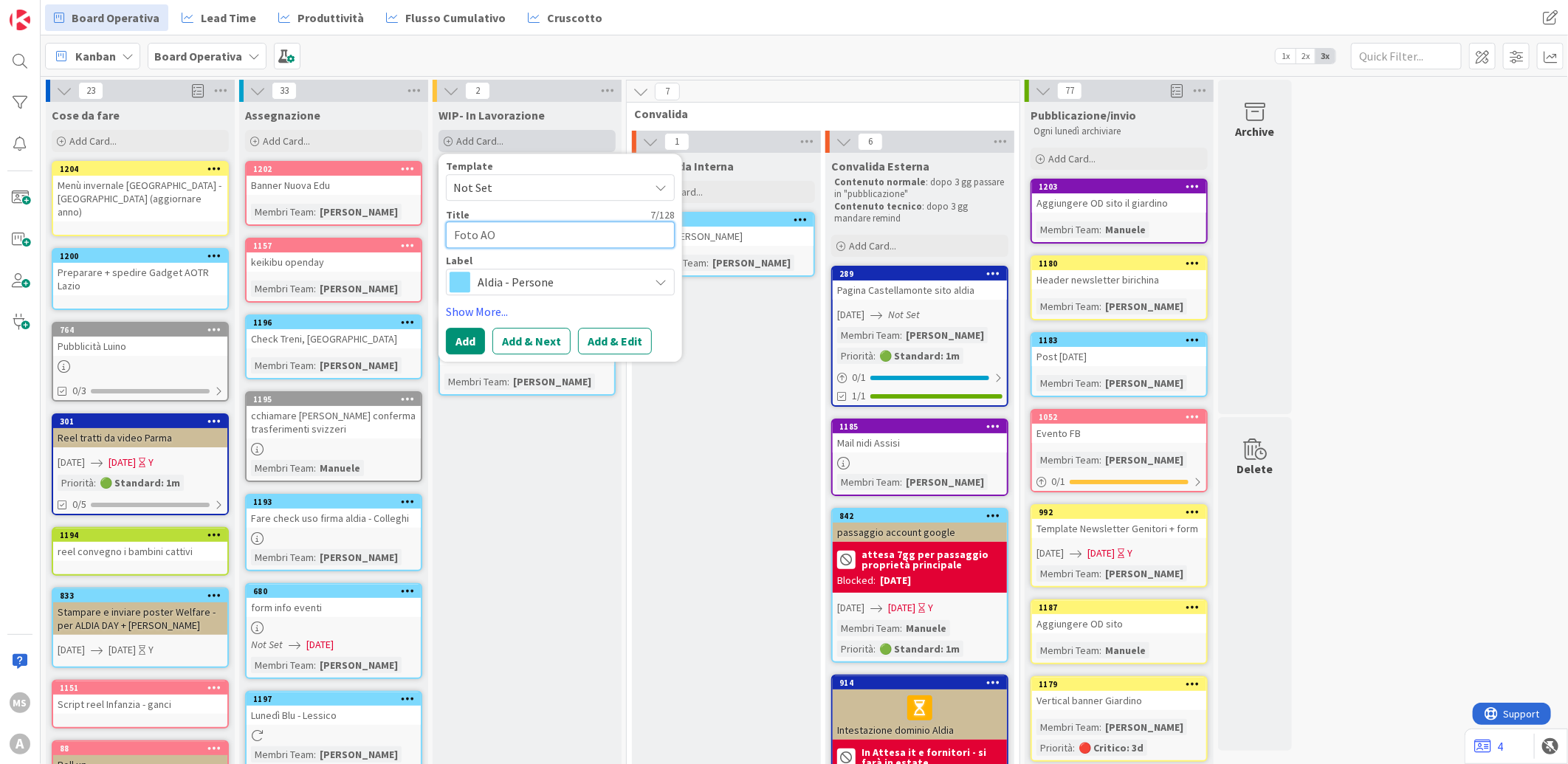
type textarea "Foto AOT"
type textarea "x"
type textarea "Foto AOTR"
type textarea "x"
type textarea "Foto AOTR"
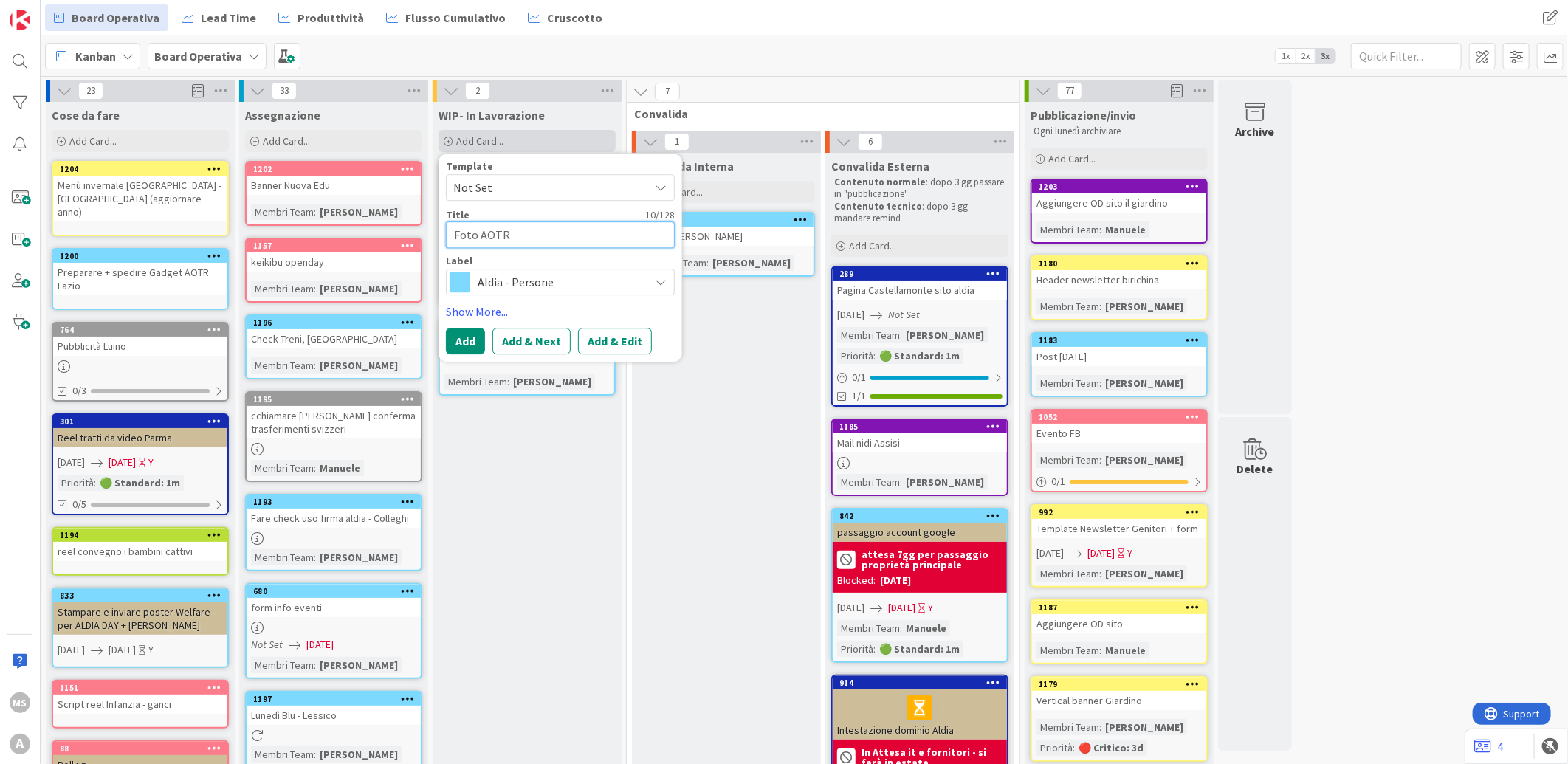
type textarea "x"
type textarea "Foto AOTR B"
type textarea "x"
type textarea "Foto AOTR Bo"
type textarea "x"
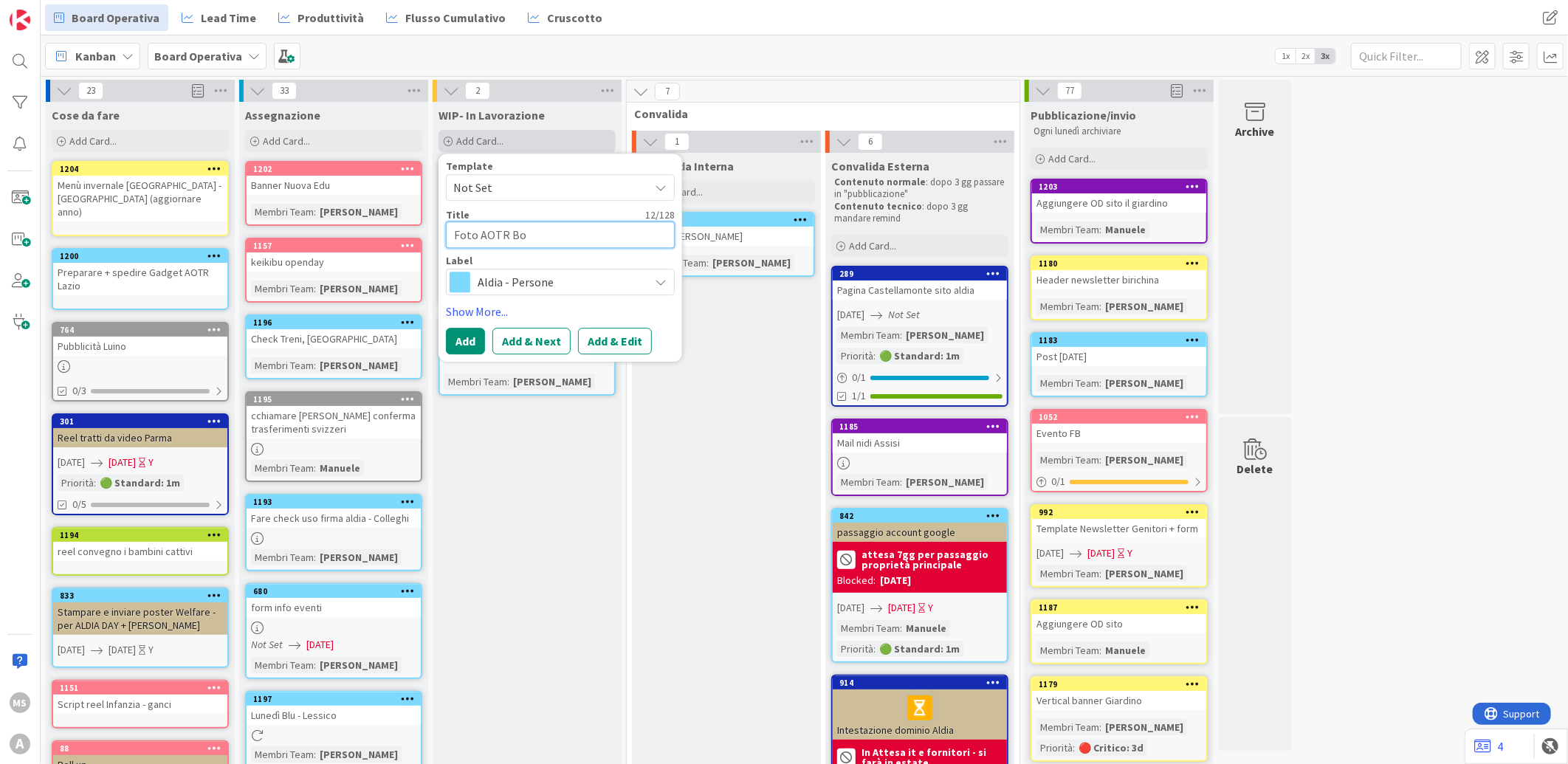
type textarea "Foto AOTR Bol"
type textarea "x"
type textarea "Foto AOTR Bolo"
type textarea "x"
type textarea "Foto AOTR Bolog"
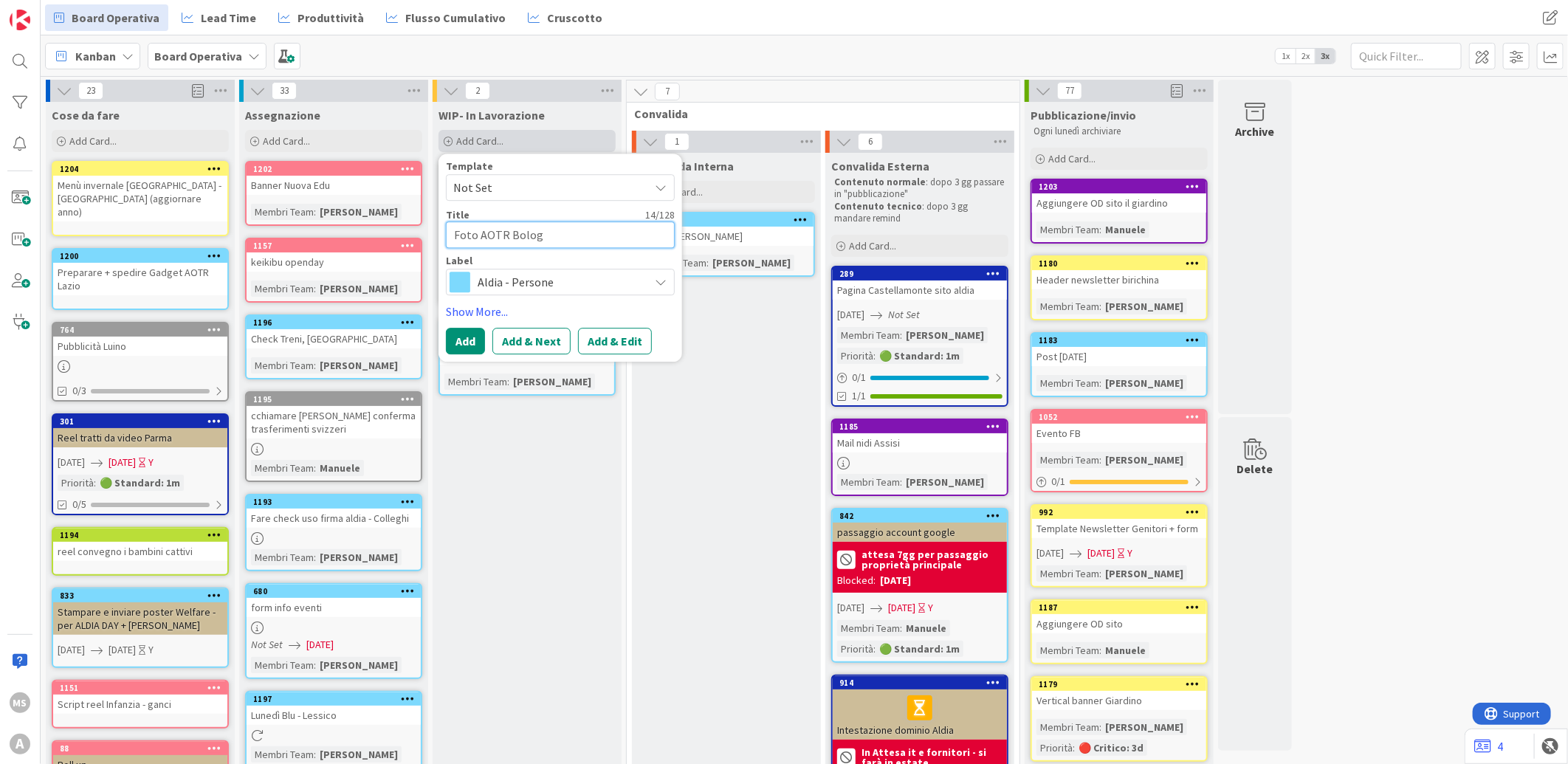
type textarea "x"
type textarea "Foto AOTR Bologn"
type textarea "x"
type textarea "Foto AOTR Bologna"
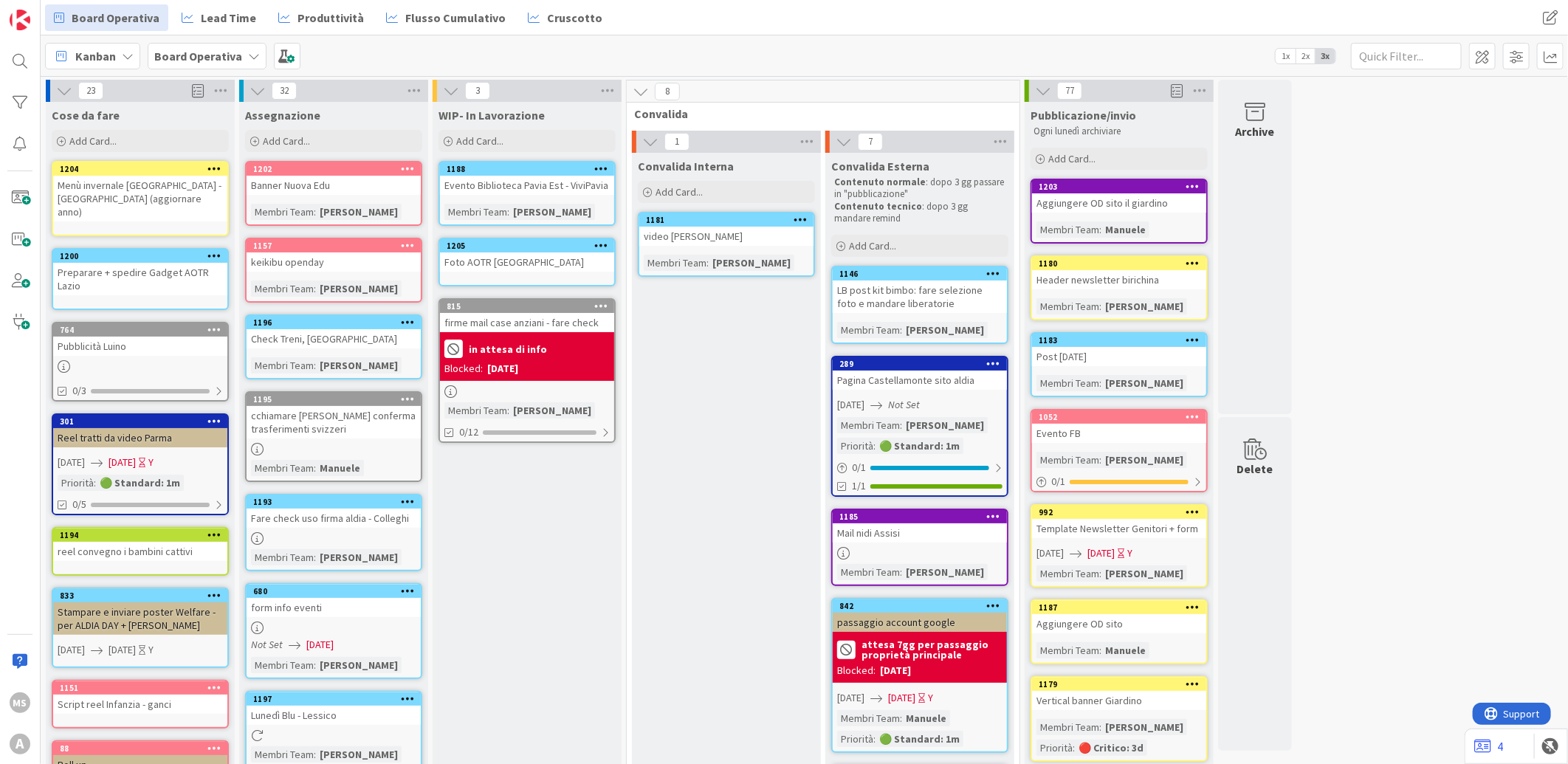
click at [545, 263] on div "Foto AOTR Bologna" at bounding box center [526, 262] width 174 height 19
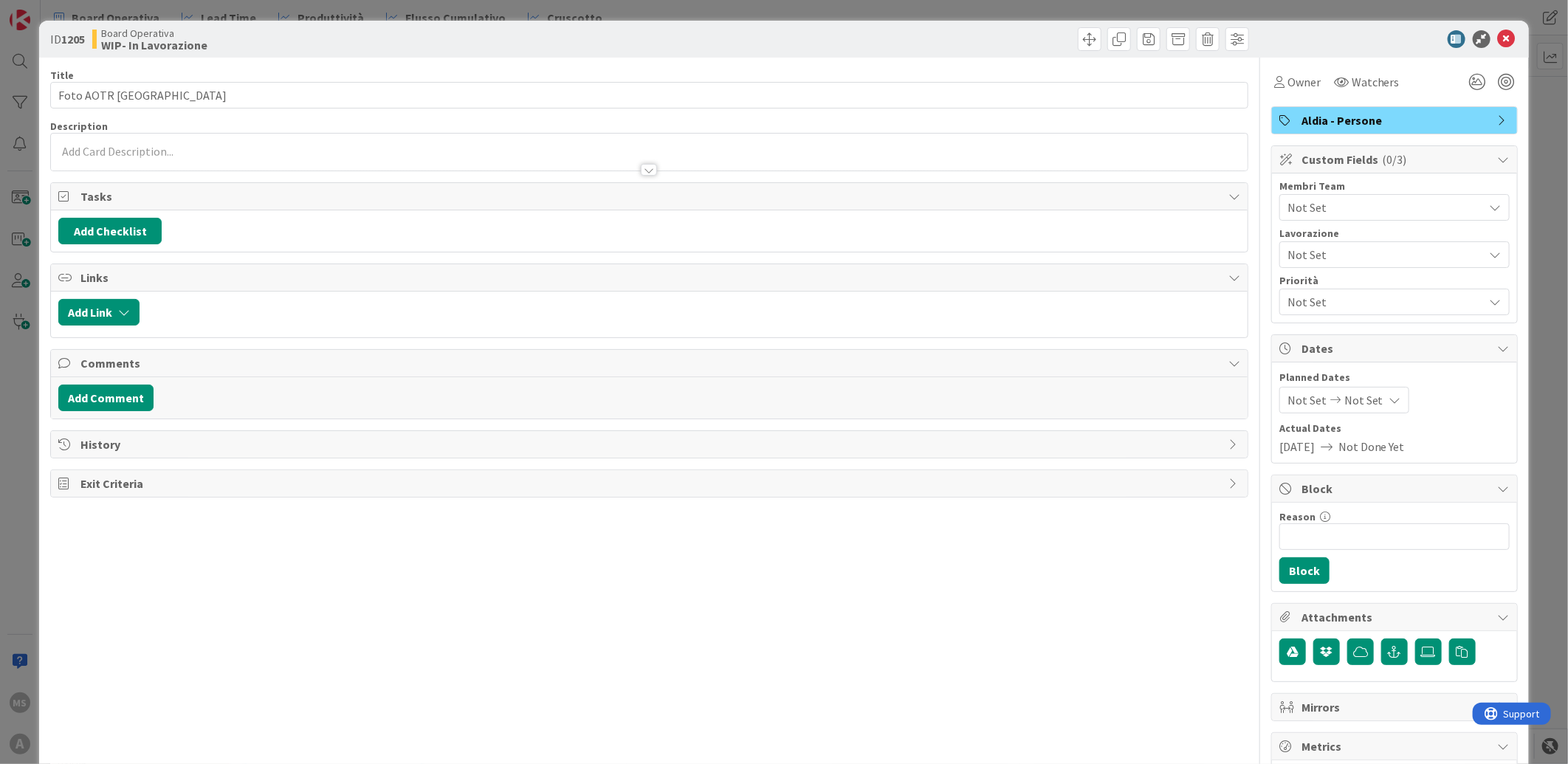
click at [1340, 209] on span "Not Set" at bounding box center [1385, 207] width 196 height 17
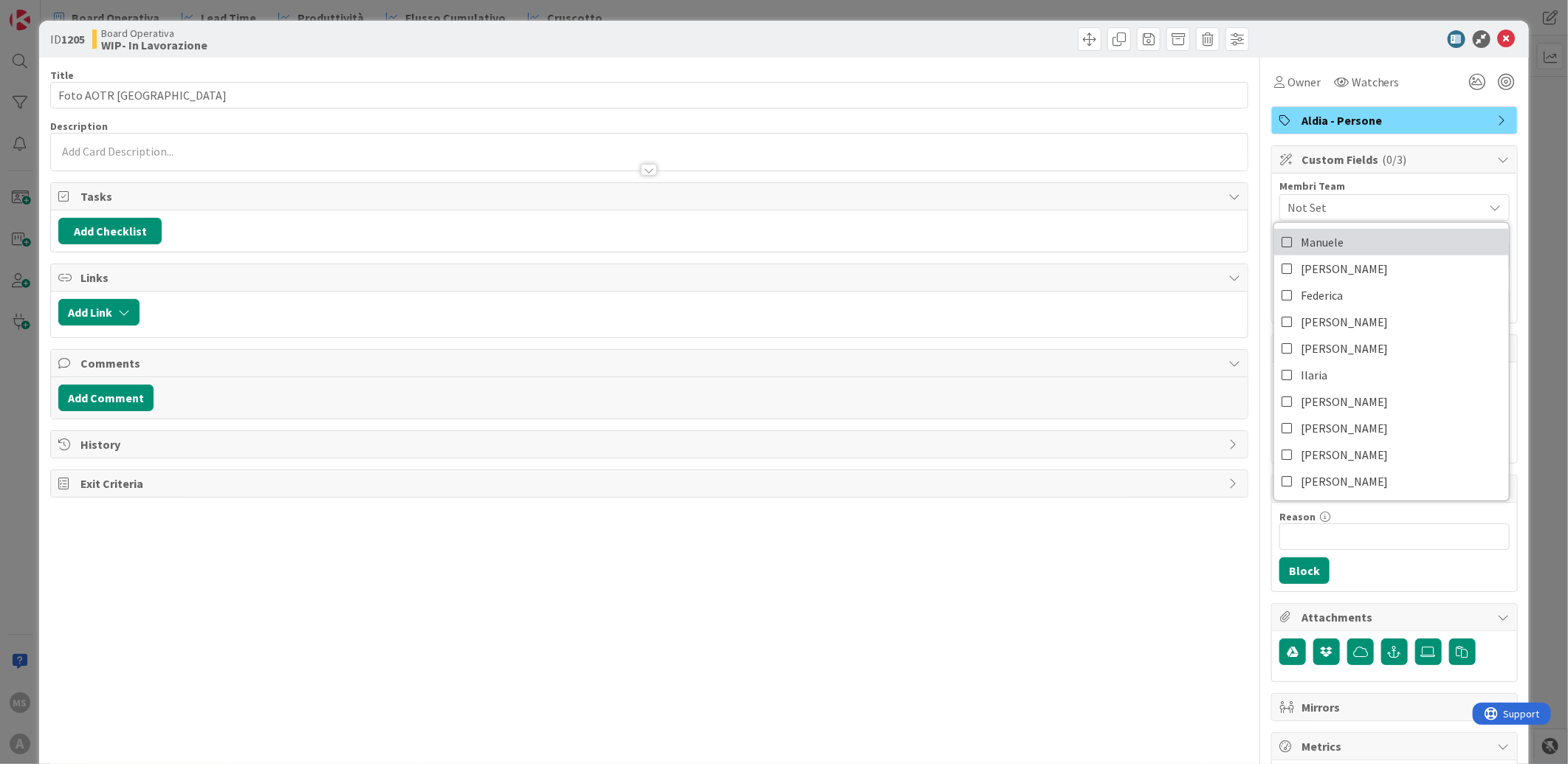
click at [1320, 234] on span "Manuele" at bounding box center [1322, 242] width 43 height 22
click at [1499, 26] on div "ID 1205 Board Operativa WIP- In Lavorazione" at bounding box center [784, 39] width 1490 height 36
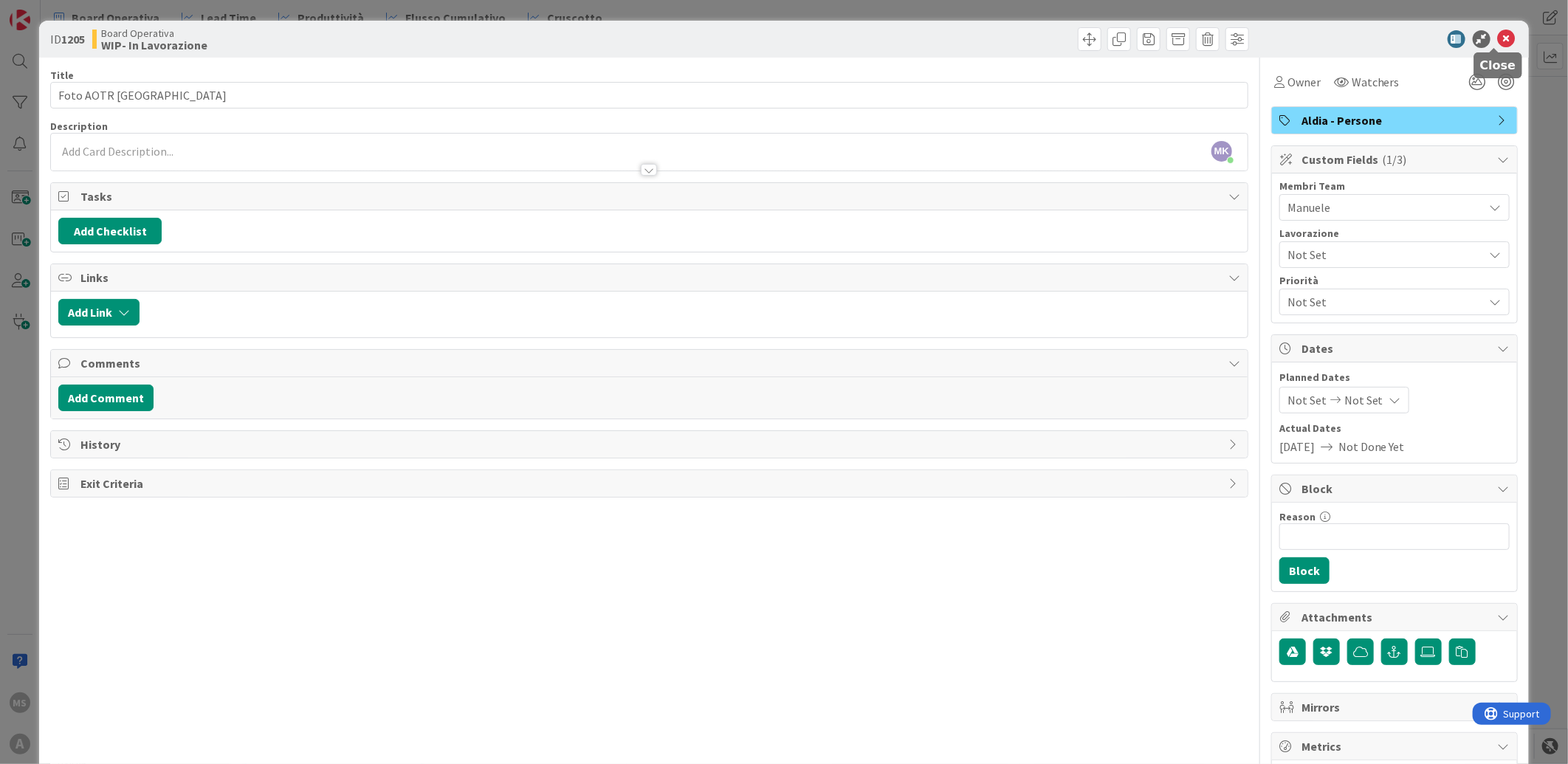
click at [1498, 35] on icon at bounding box center [1506, 38] width 17 height 17
